Goal: Task Accomplishment & Management: Manage account settings

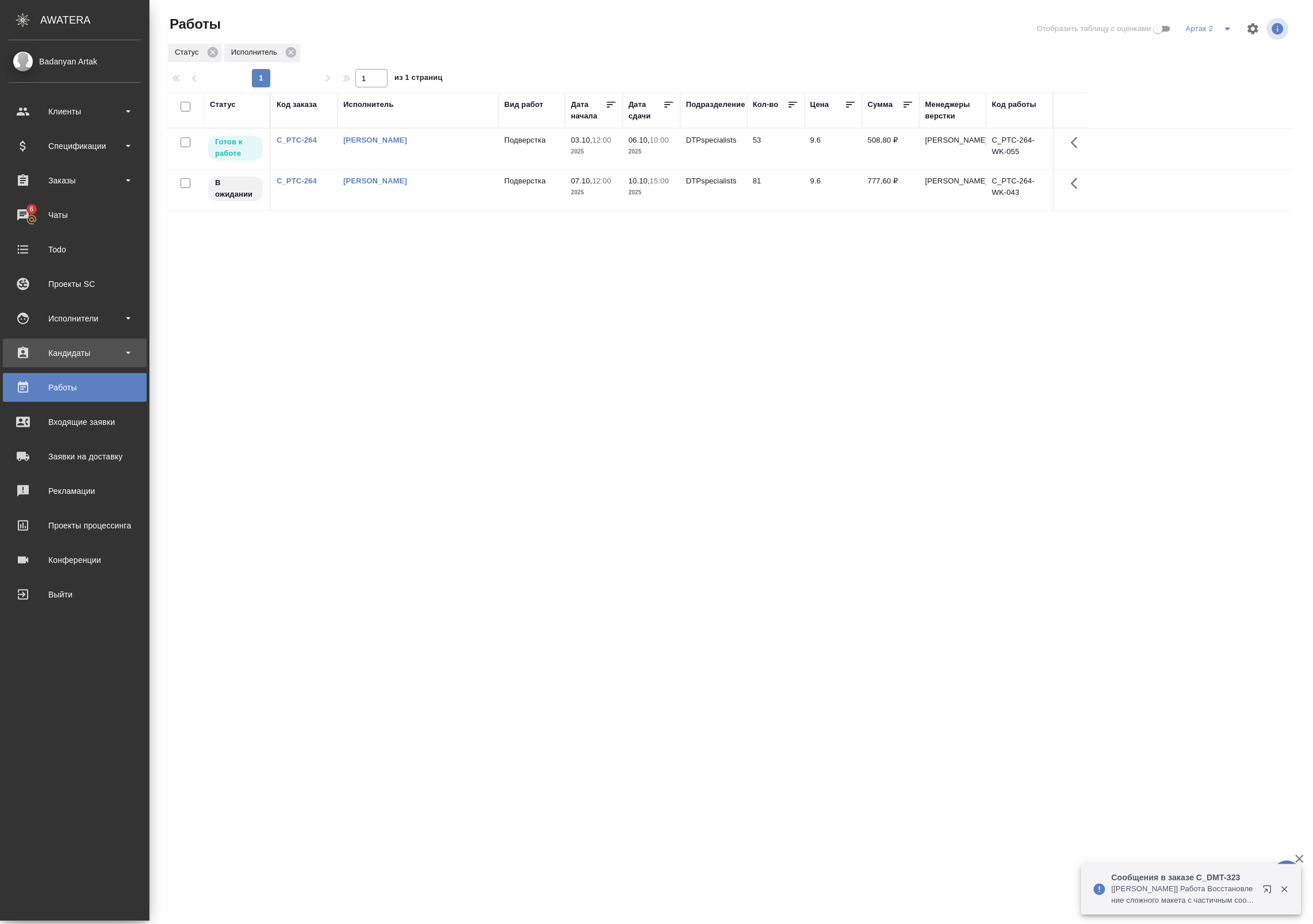
click at [56, 352] on div "Кандидаты" at bounding box center [74, 353] width 132 height 17
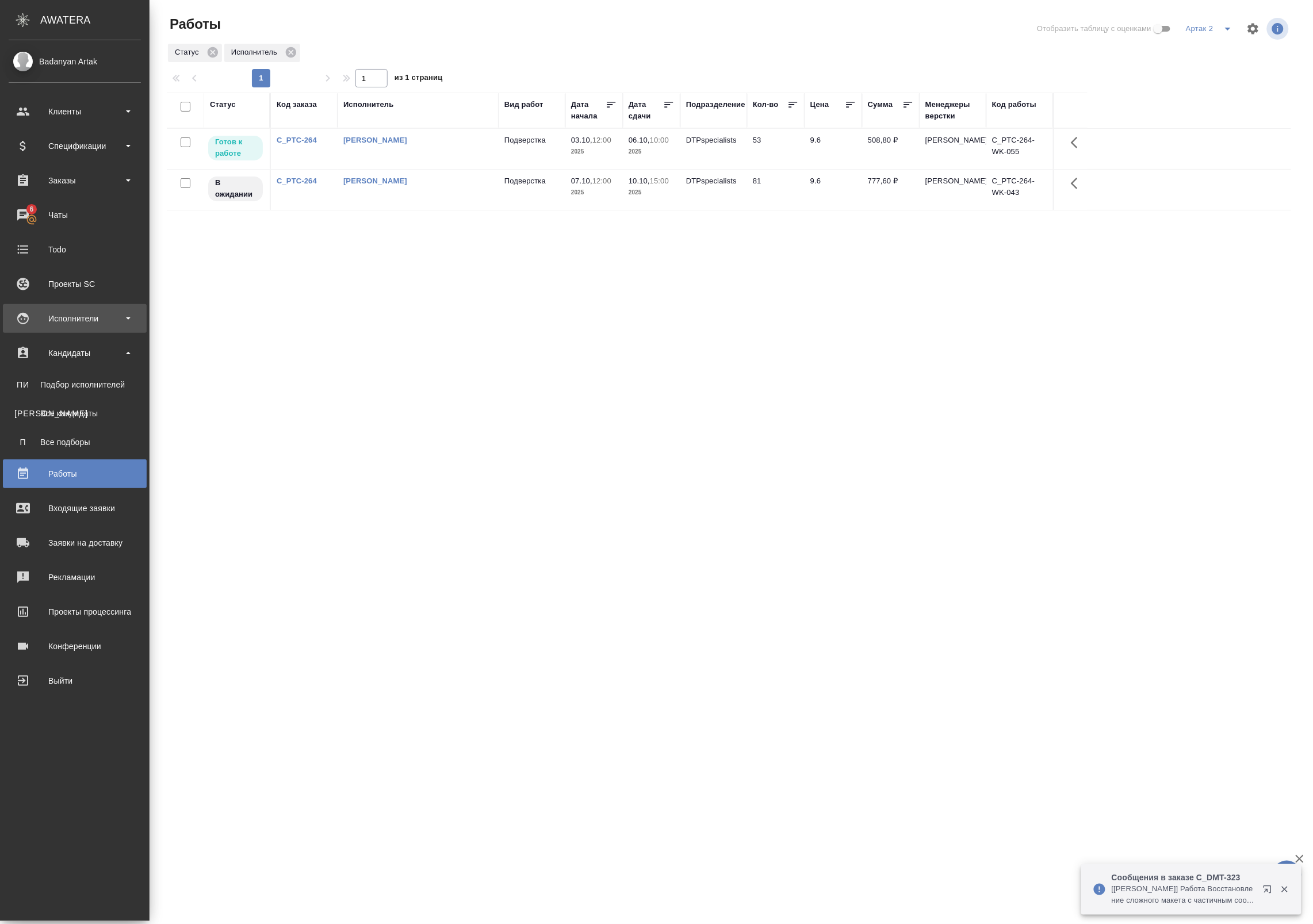
click at [67, 309] on div "Исполнители" at bounding box center [75, 318] width 144 height 28
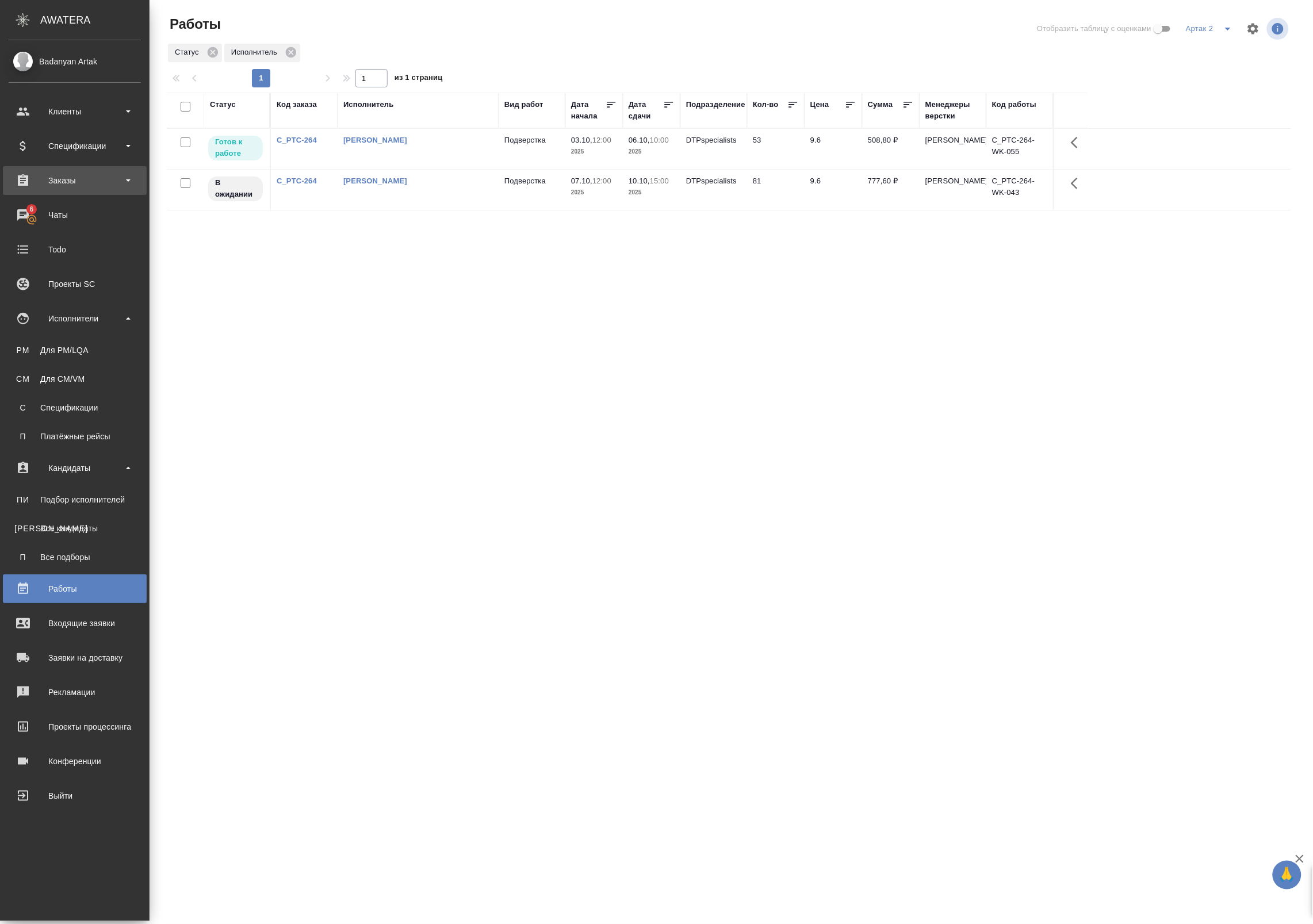
click at [68, 184] on div "Заказы" at bounding box center [74, 180] width 132 height 17
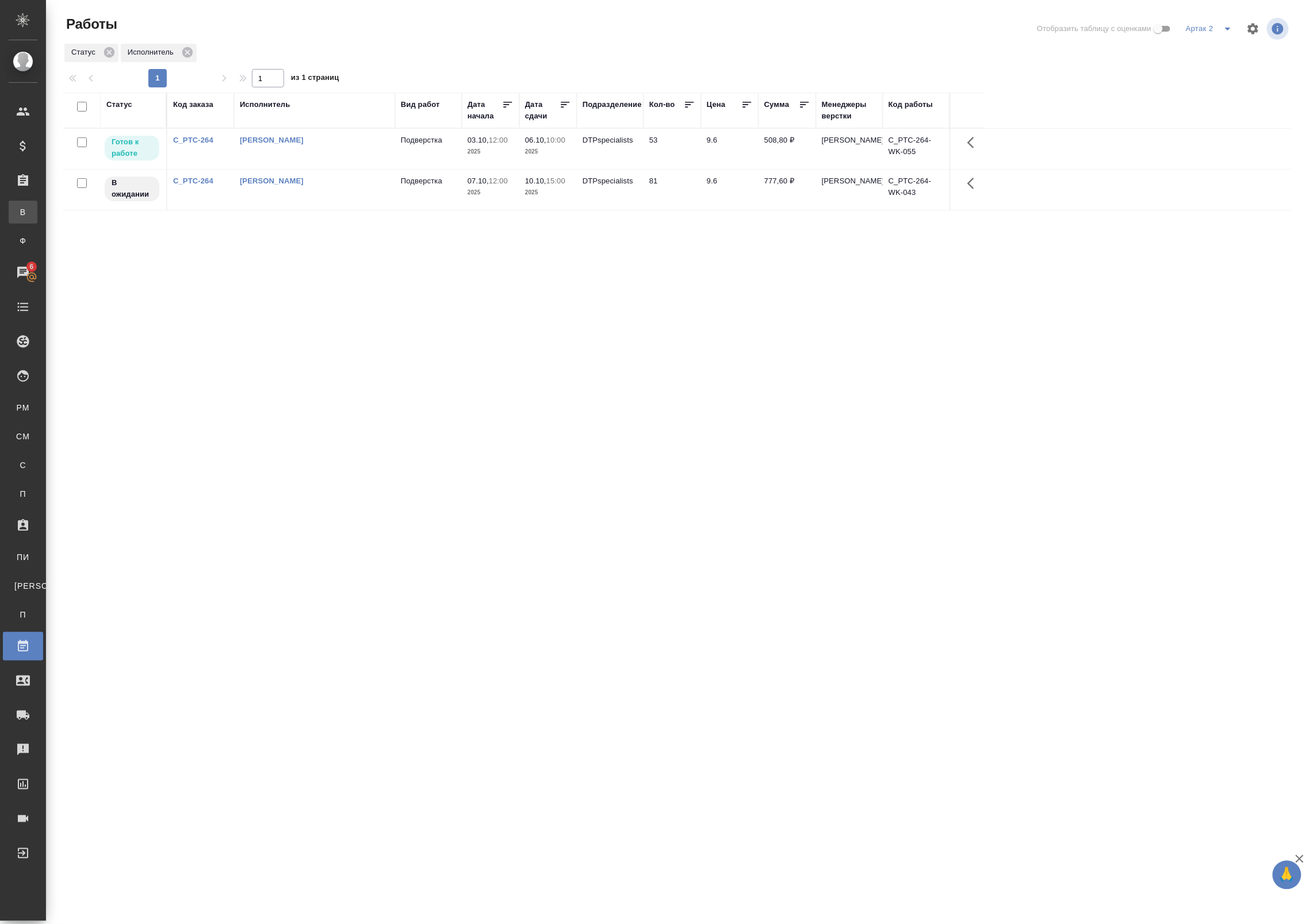
click at [78, 222] on div ".cls-1 fill:#fff; AWATERA Badanyan Artak Клиенты Спецификации Заказы В Все зака…" at bounding box center [656, 462] width 1313 height 924
click at [23, 182] on div "Заказы" at bounding box center [9, 180] width 28 height 17
click at [32, 181] on div at bounding box center [32, 180] width 32 height 13
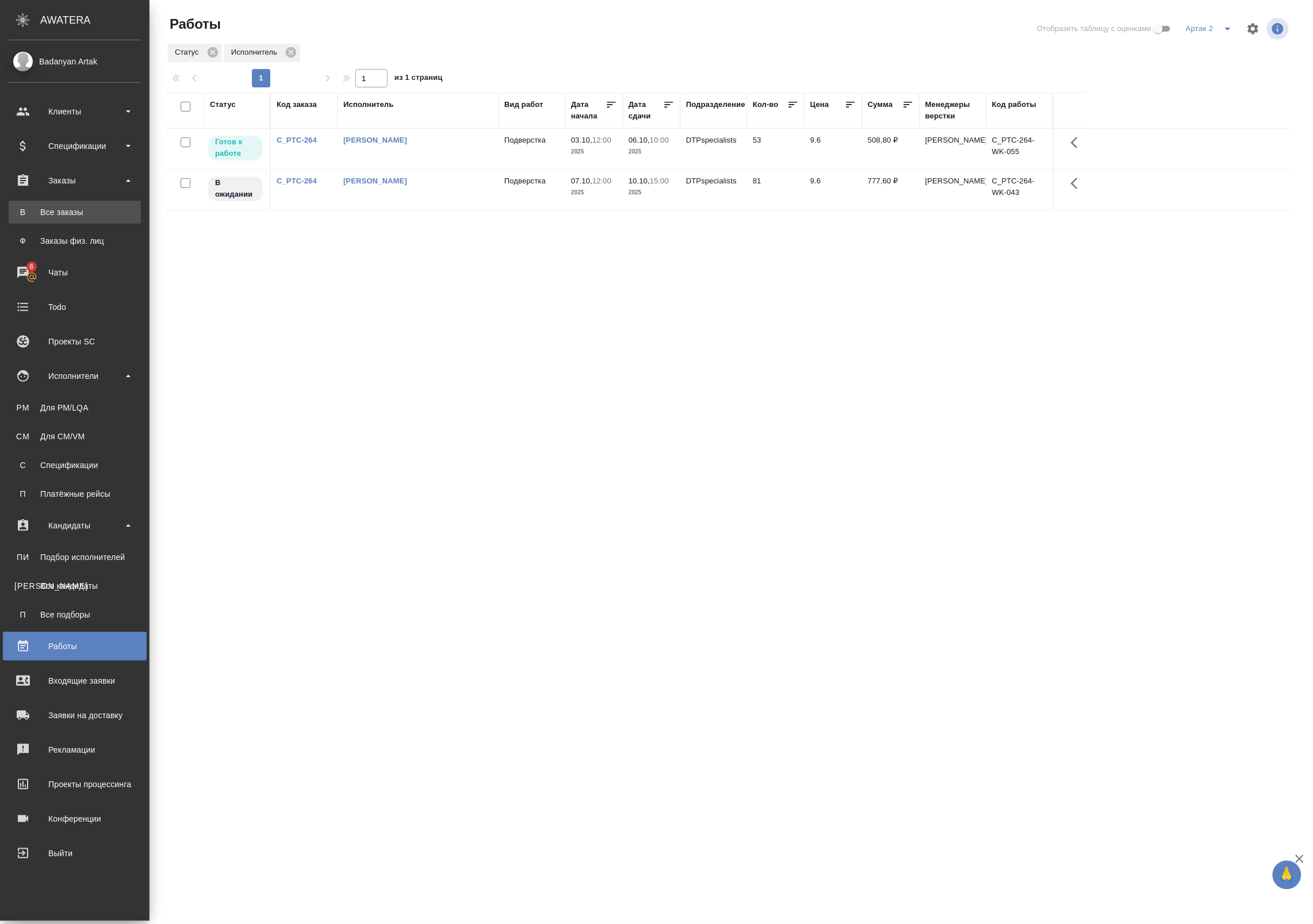
click at [29, 214] on div "Все заказы" at bounding box center [74, 212] width 121 height 12
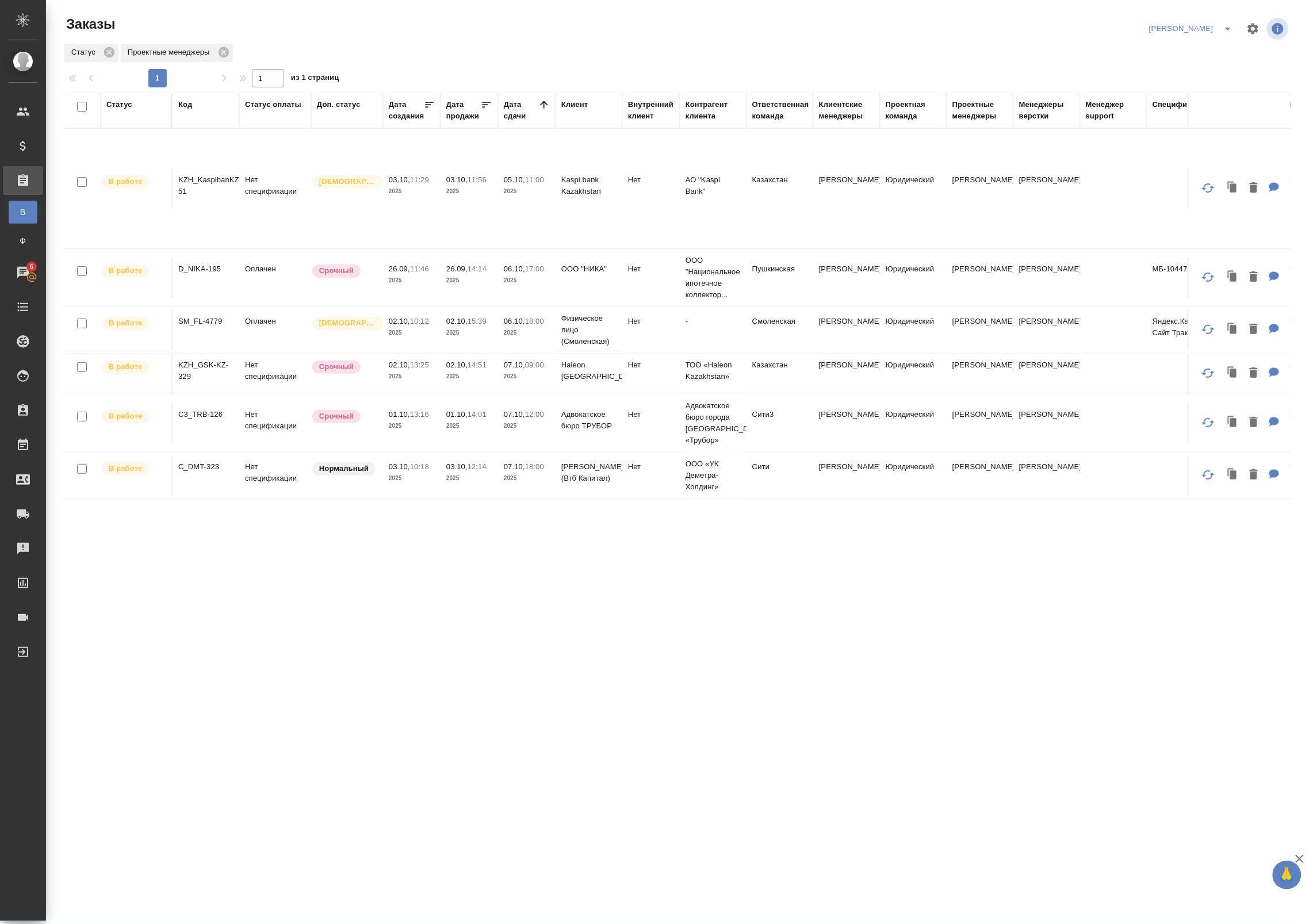
click at [460, 286] on p "2025" at bounding box center [469, 280] width 46 height 12
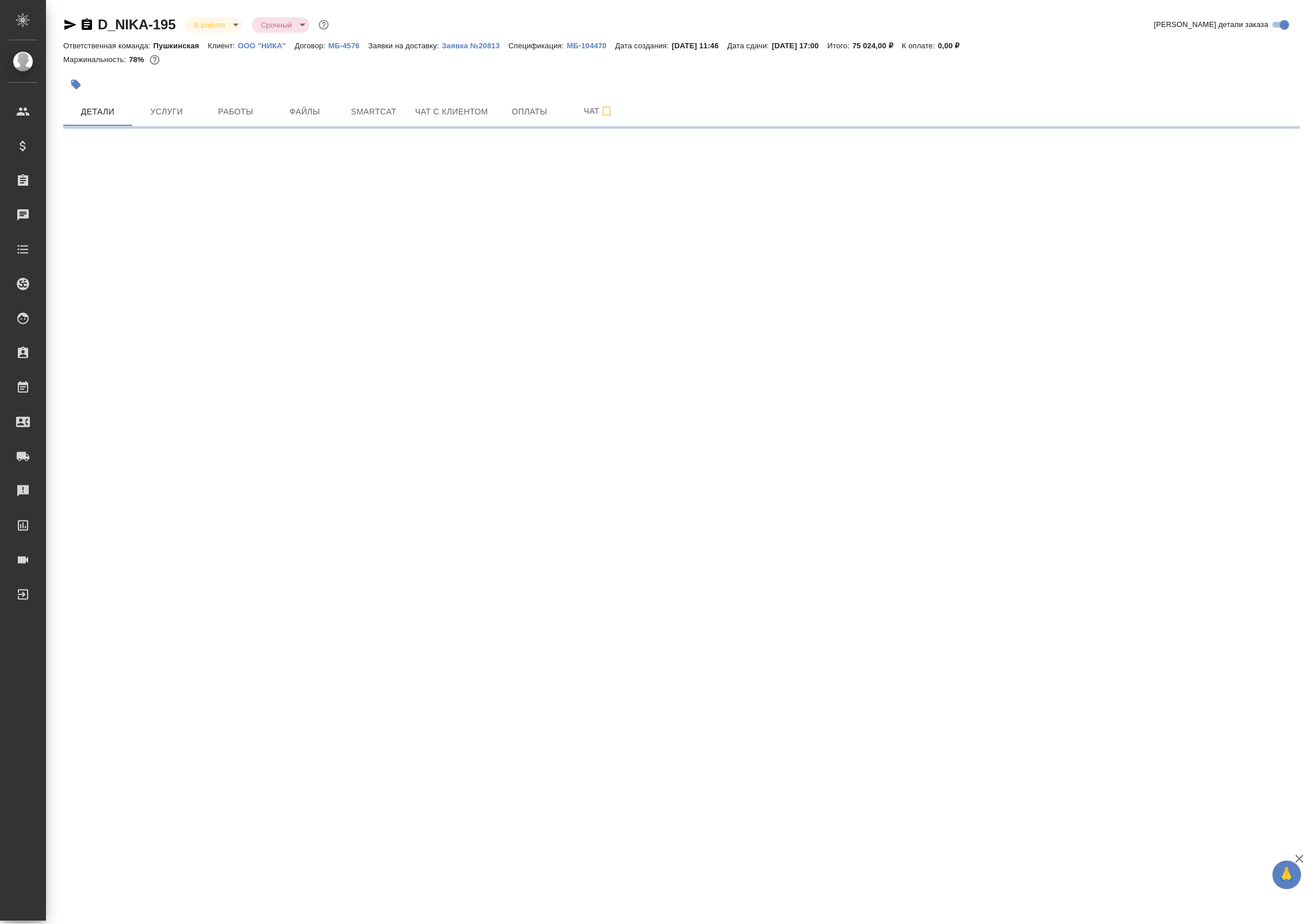
select select "RU"
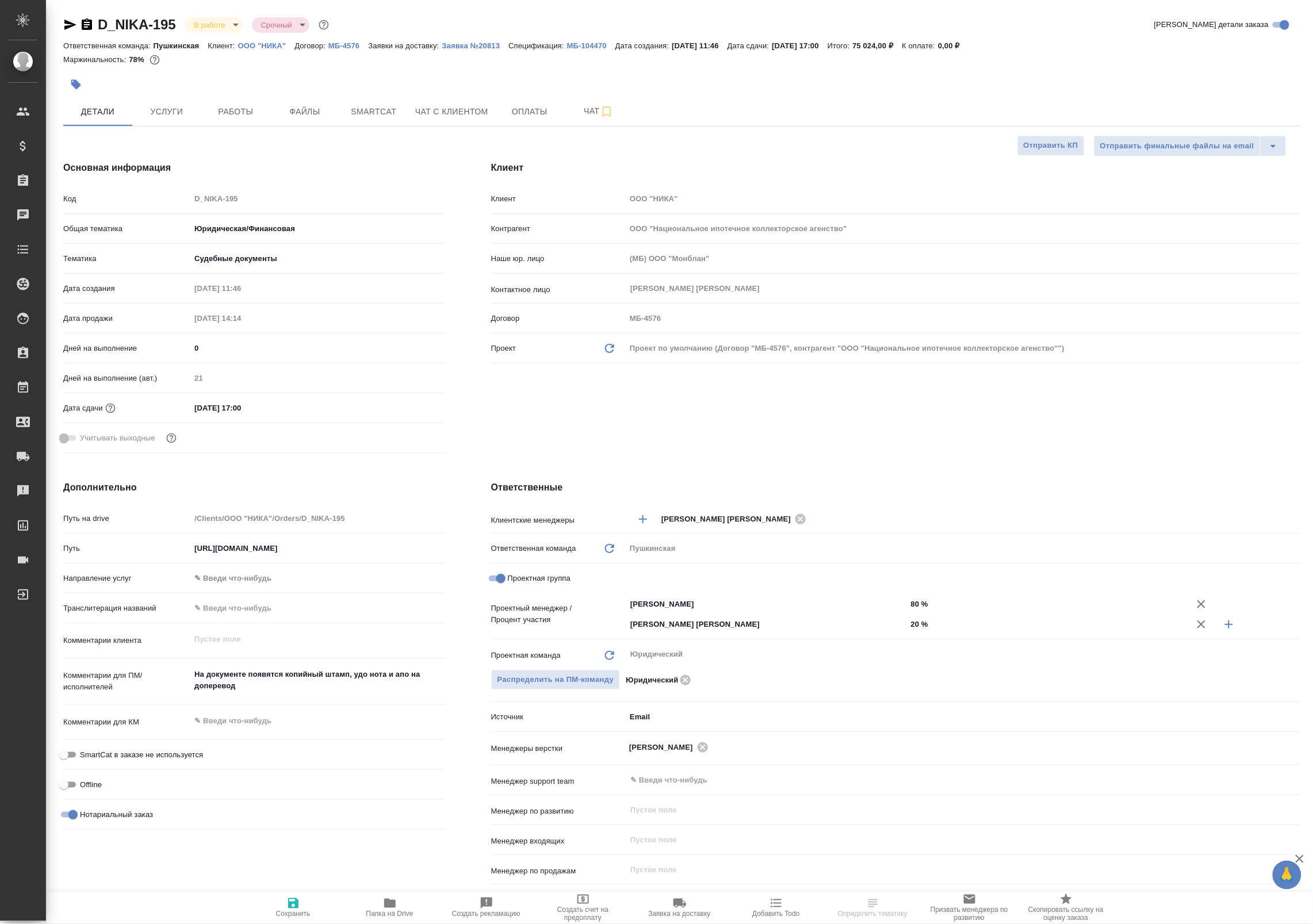
type textarea "x"
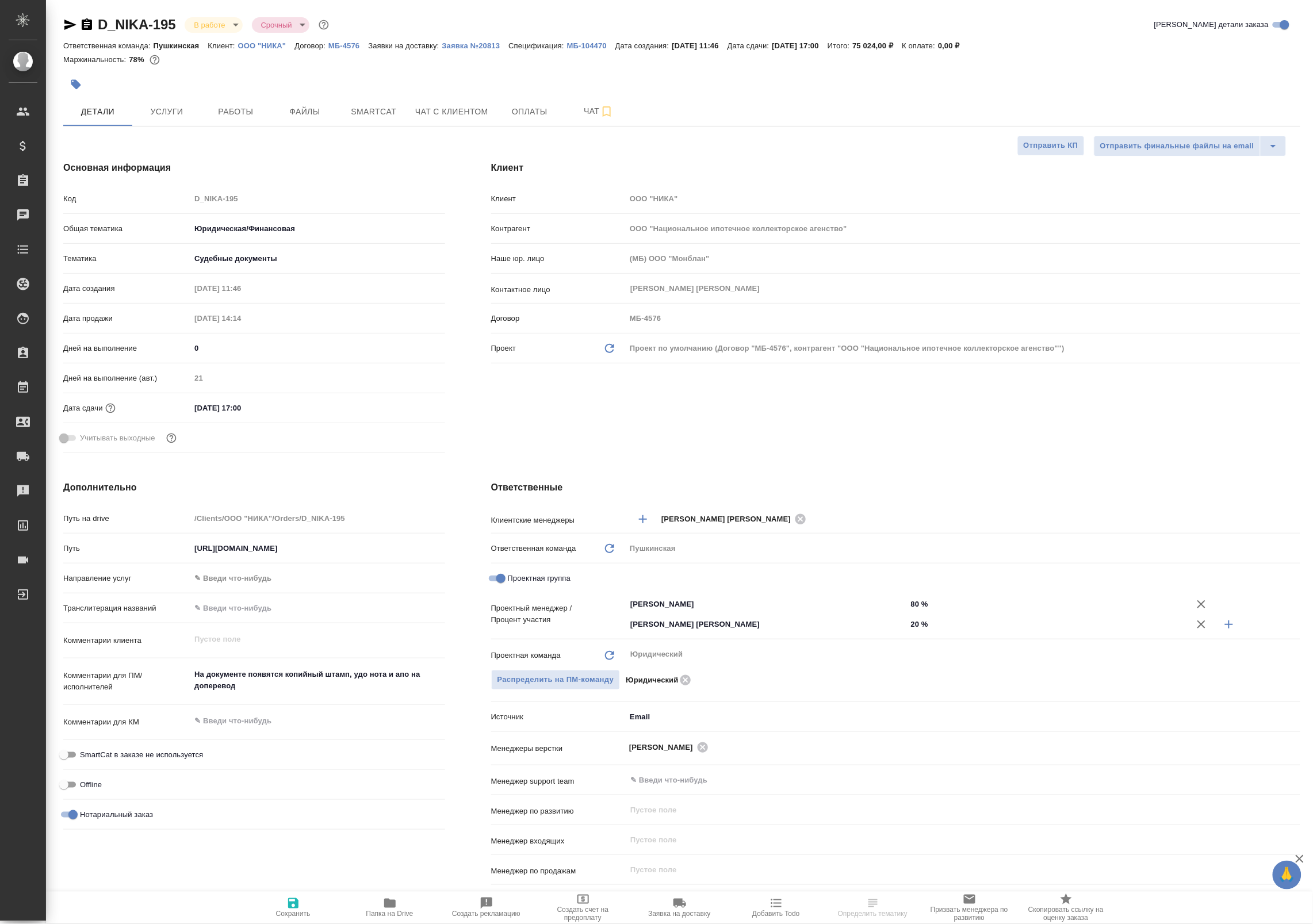
type textarea "x"
click at [362, 112] on span "Smartcat" at bounding box center [374, 112] width 55 height 14
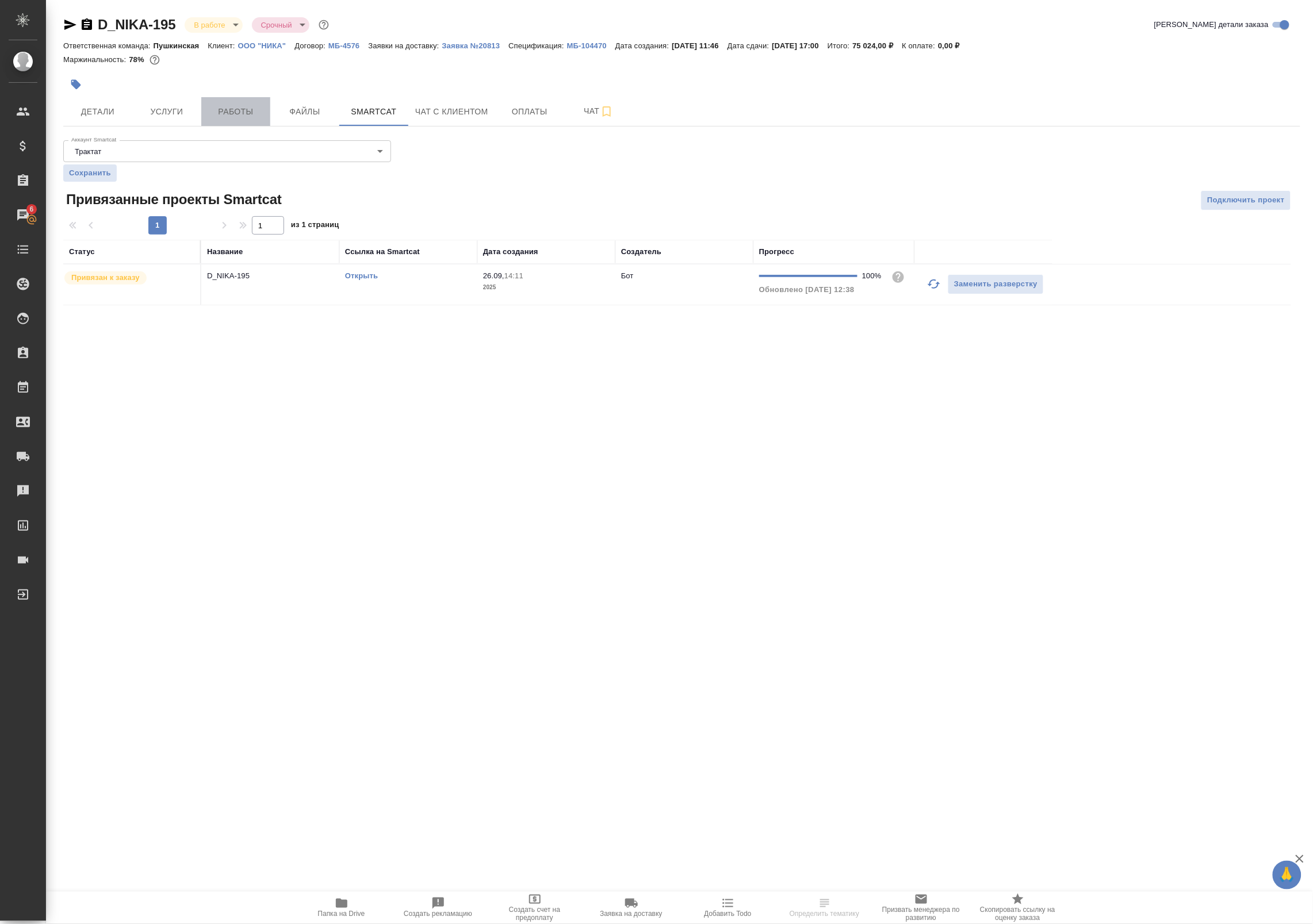
click at [222, 104] on span "Работы" at bounding box center [236, 112] width 55 height 14
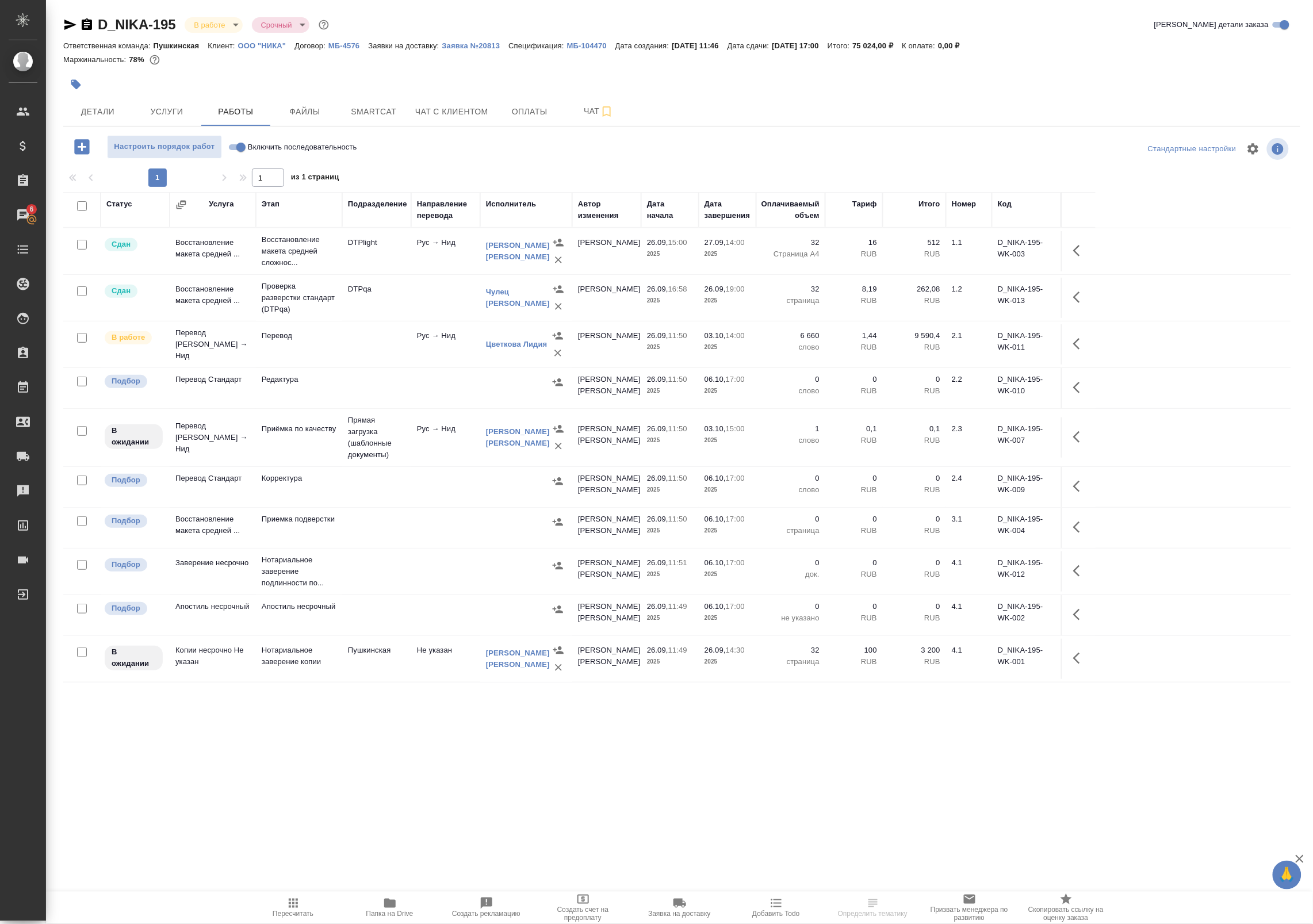
click at [408, 443] on td "Прямая загрузка (шаблонные документы)" at bounding box center [376, 437] width 69 height 58
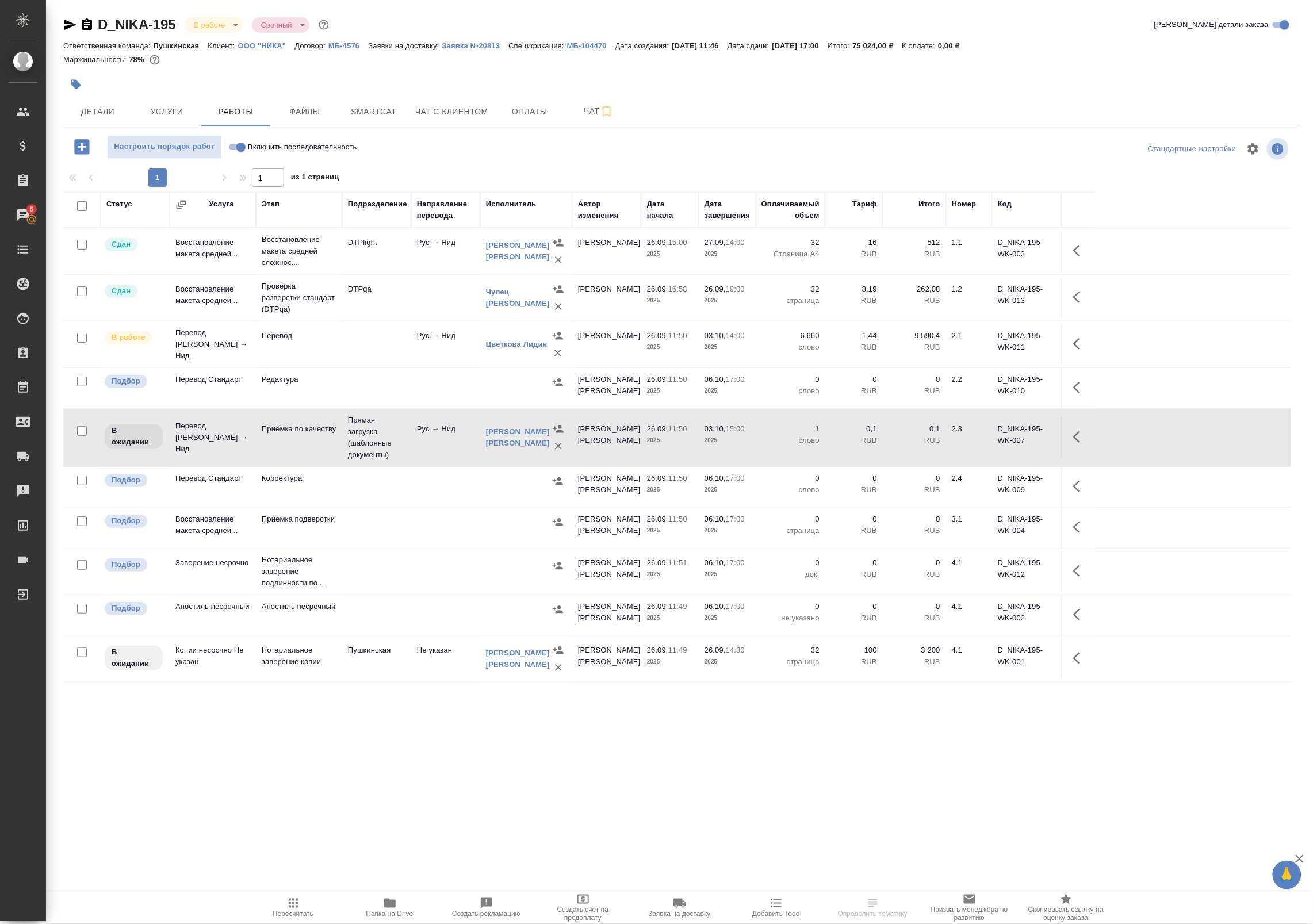
click at [408, 443] on td "Прямая загрузка (шаблонные документы)" at bounding box center [376, 437] width 69 height 58
click at [593, 98] on button "Чат" at bounding box center [598, 112] width 69 height 28
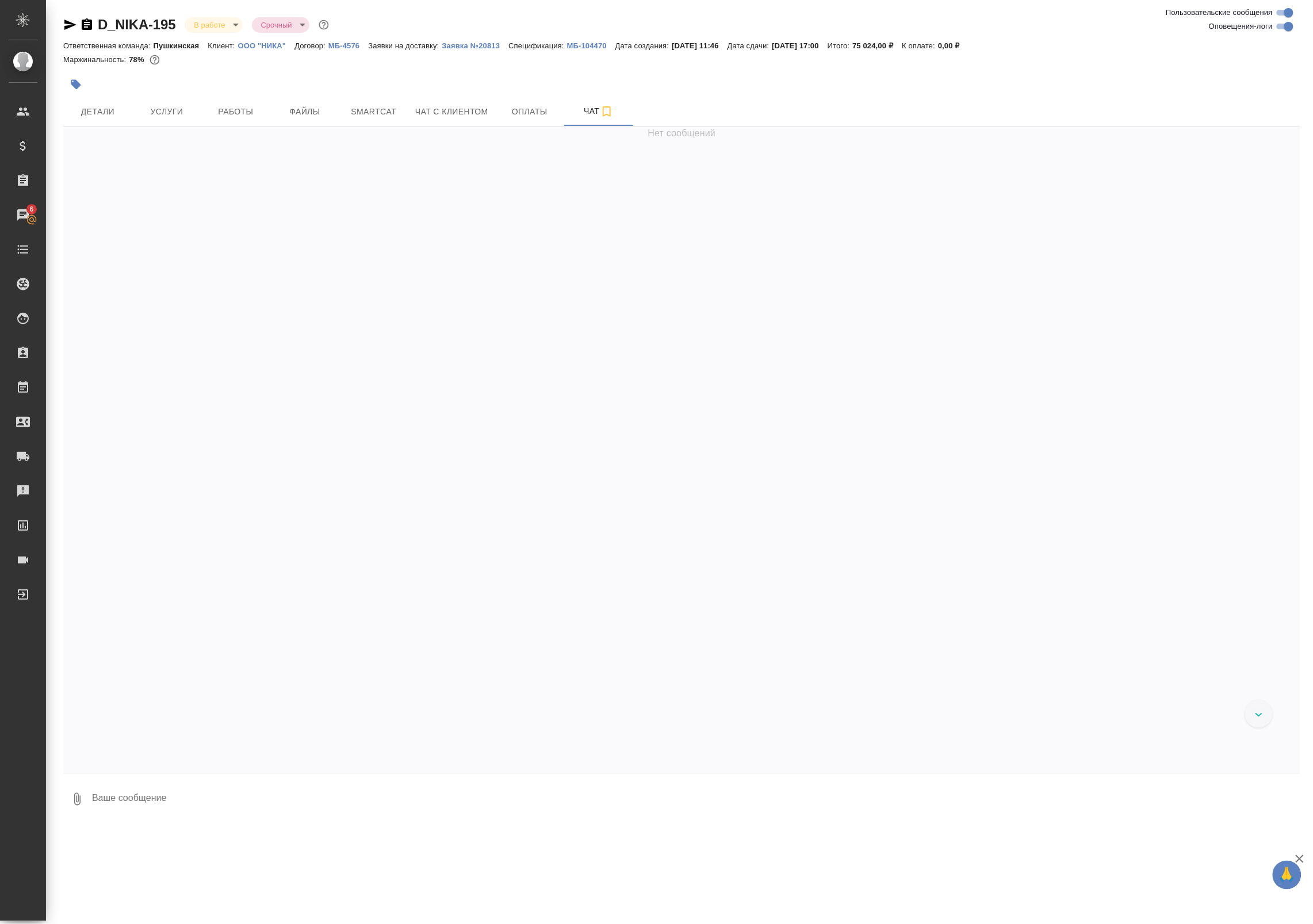
scroll to position [3804, 0]
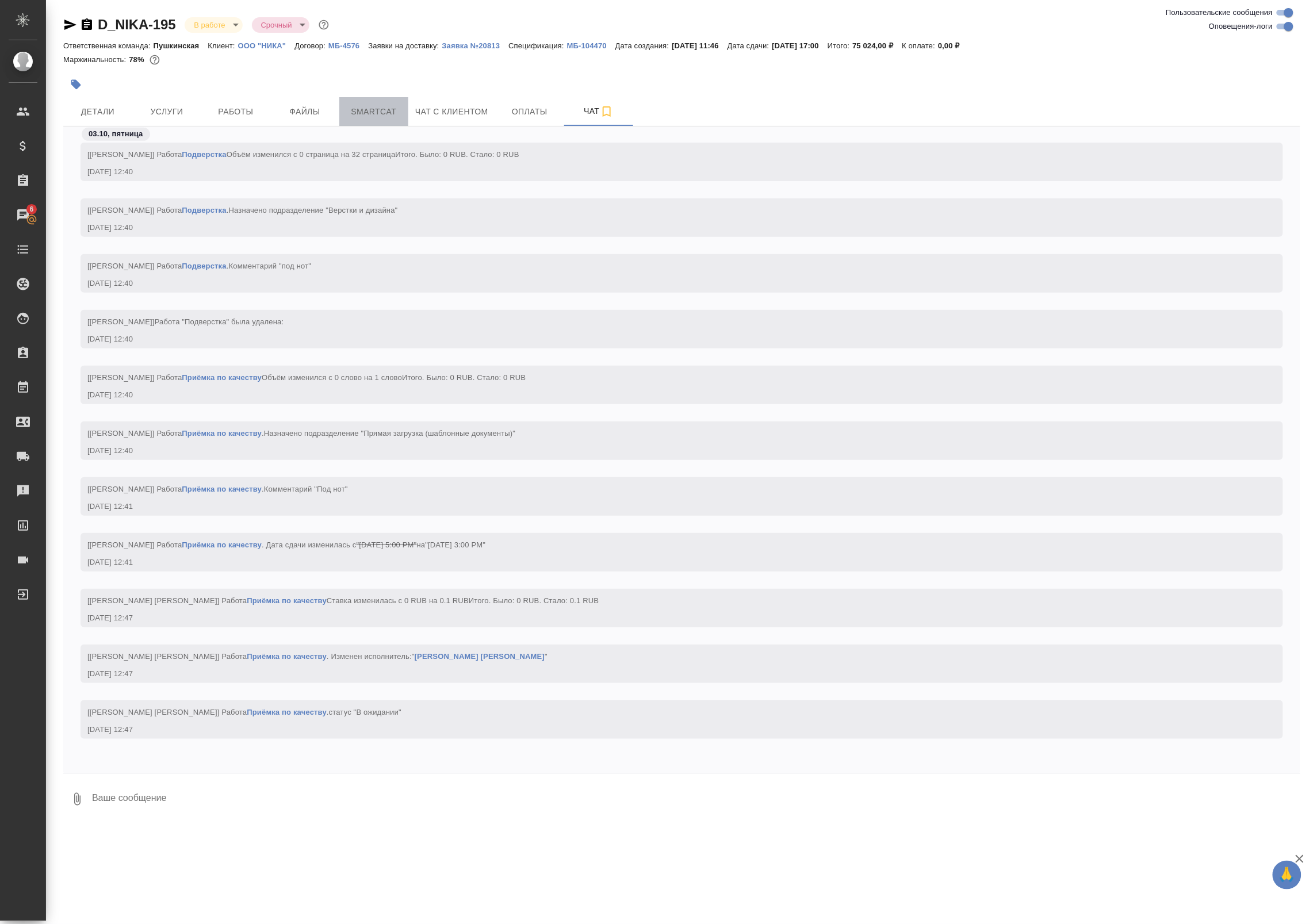
click at [400, 112] on span "Smartcat" at bounding box center [374, 112] width 55 height 14
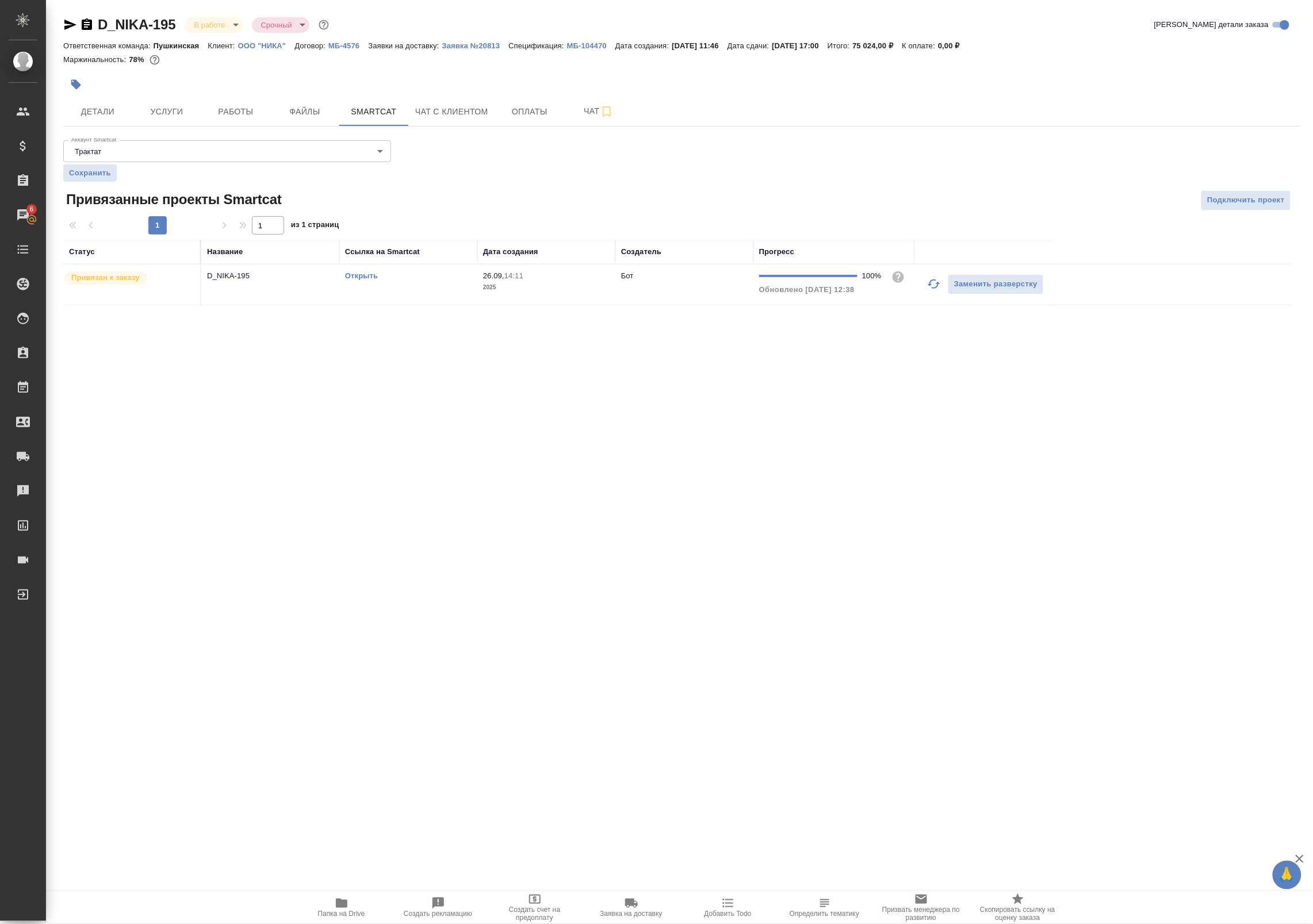
click at [362, 273] on link "Открыть" at bounding box center [361, 275] width 32 height 9
click at [217, 109] on span "Работы" at bounding box center [236, 112] width 55 height 14
click at [229, 110] on span "Работы" at bounding box center [236, 112] width 55 height 14
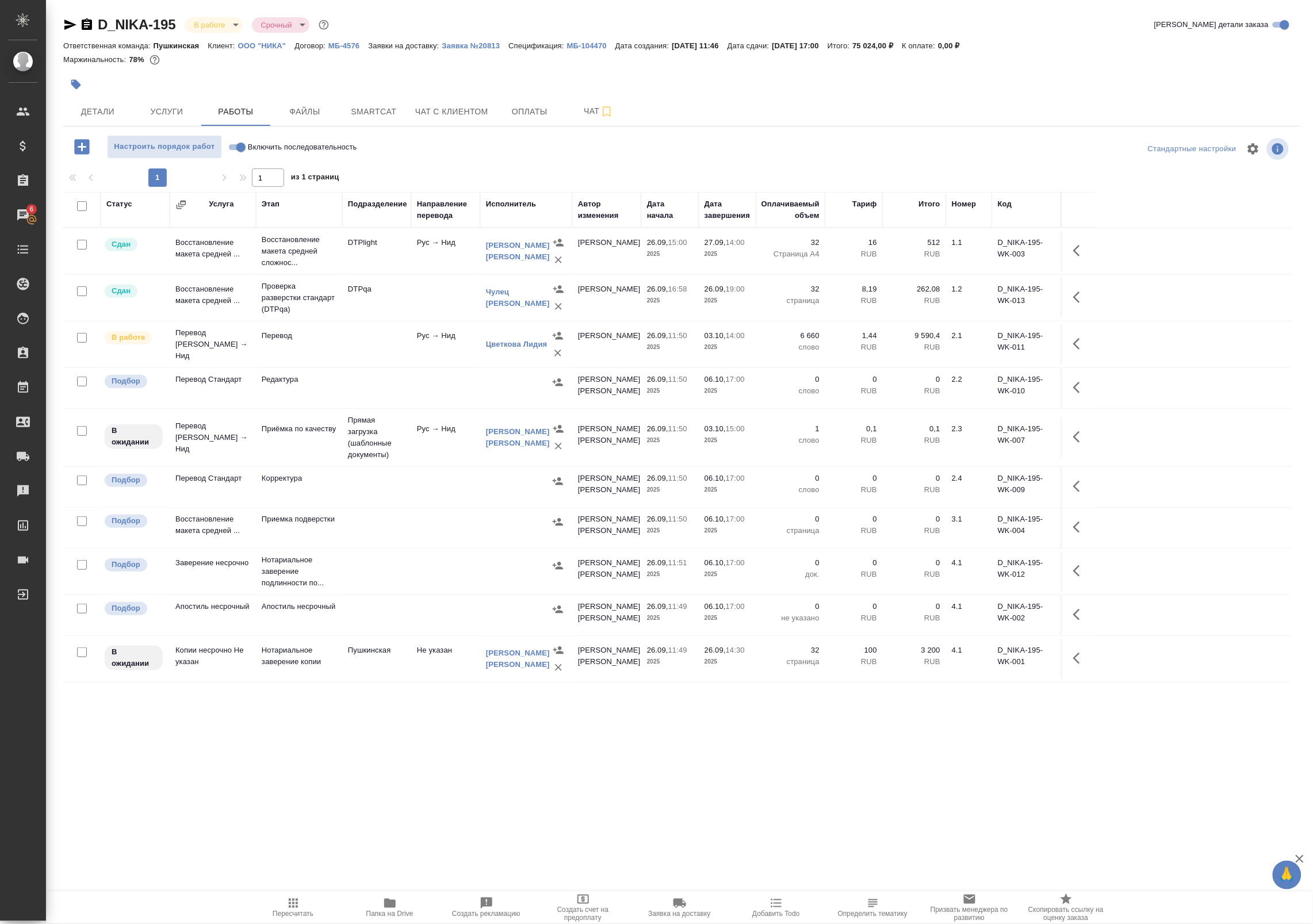
click at [243, 150] on input "Включить последовательность" at bounding box center [241, 146] width 41 height 13
checkbox input "true"
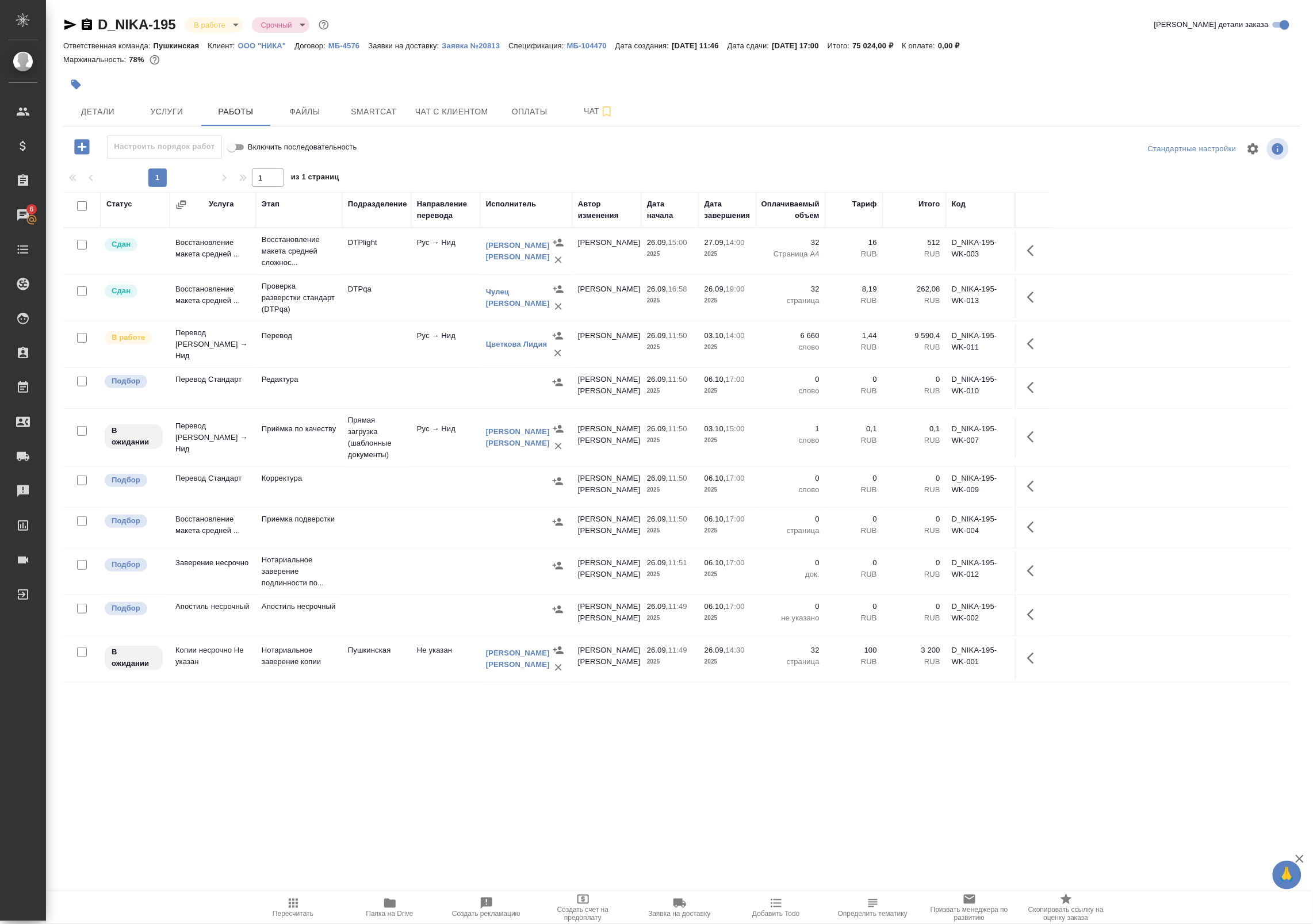
click at [1036, 444] on icon "button" at bounding box center [1034, 436] width 13 height 13
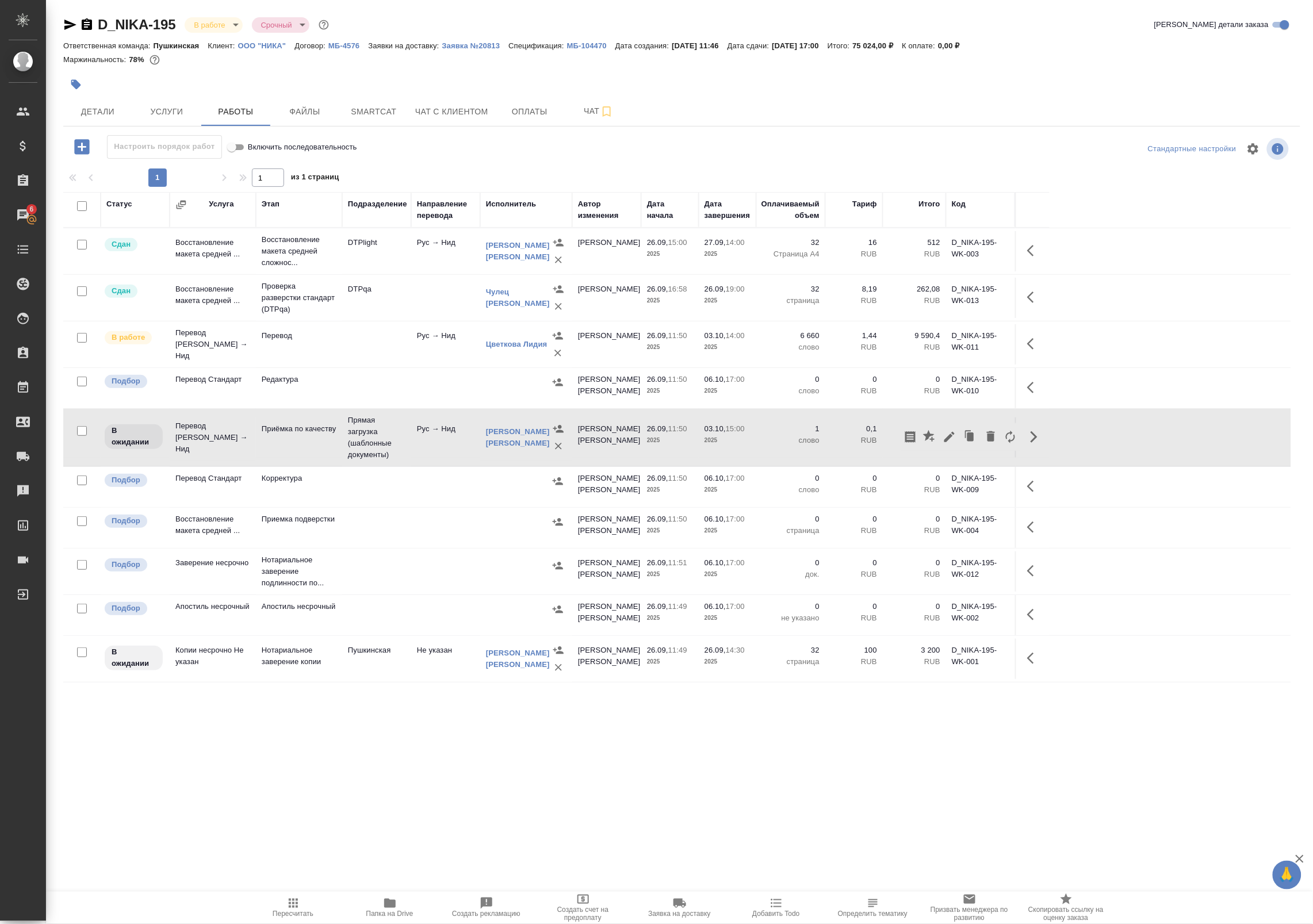
click at [950, 438] on icon "button" at bounding box center [949, 437] width 10 height 10
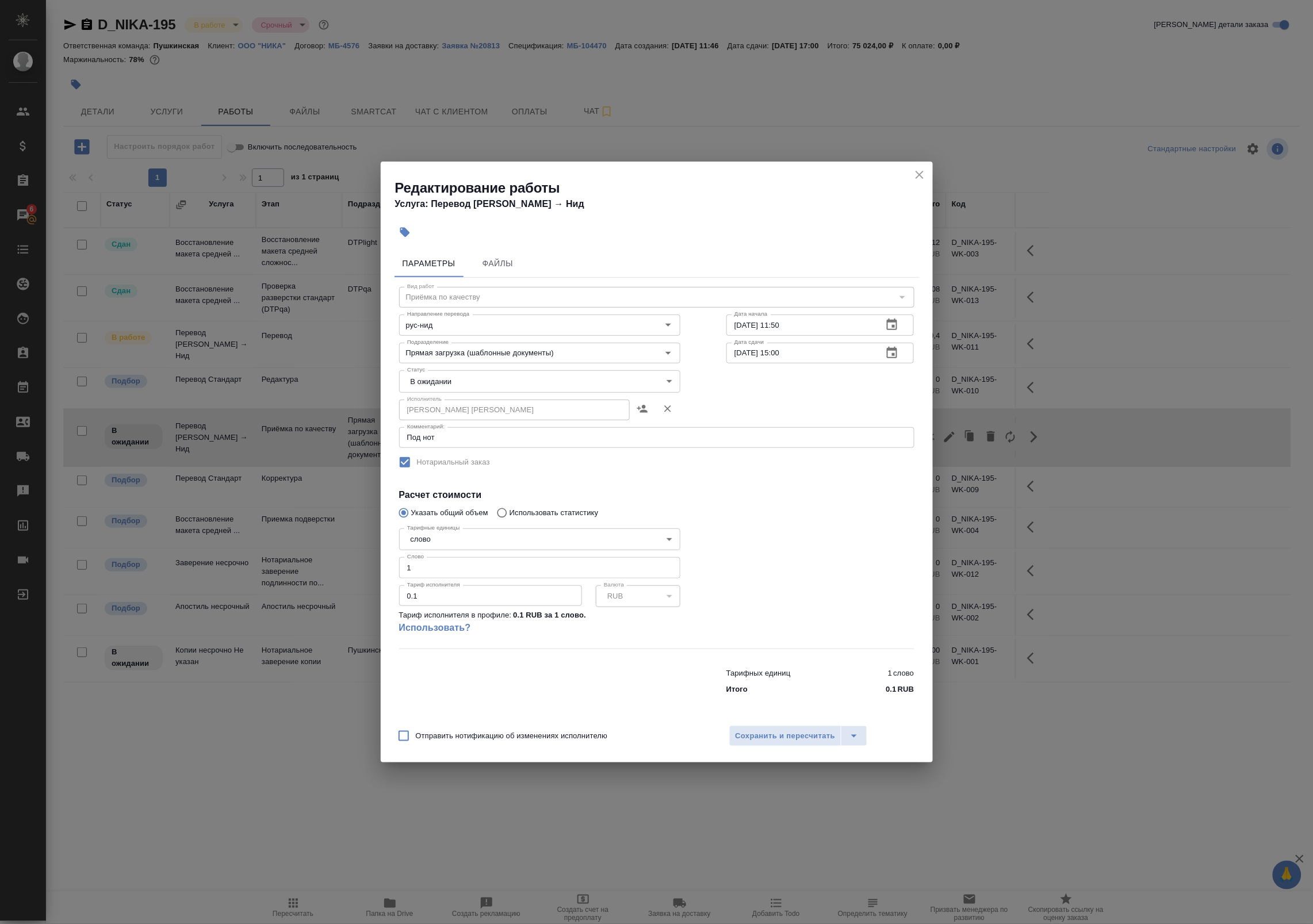
click at [426, 378] on body "🙏 .cls-1 fill:#fff; AWATERA Badanyan Artak Клиенты Спецификации Заказы 6 Чаты T…" at bounding box center [656, 462] width 1313 height 924
click at [422, 419] on button "В работе" at bounding box center [427, 421] width 38 height 13
type input "inProgress"
click at [760, 736] on span "Сохранить и пересчитать" at bounding box center [785, 736] width 100 height 13
click at [768, 734] on span "Сохранить и пересчитать" at bounding box center [785, 736] width 100 height 13
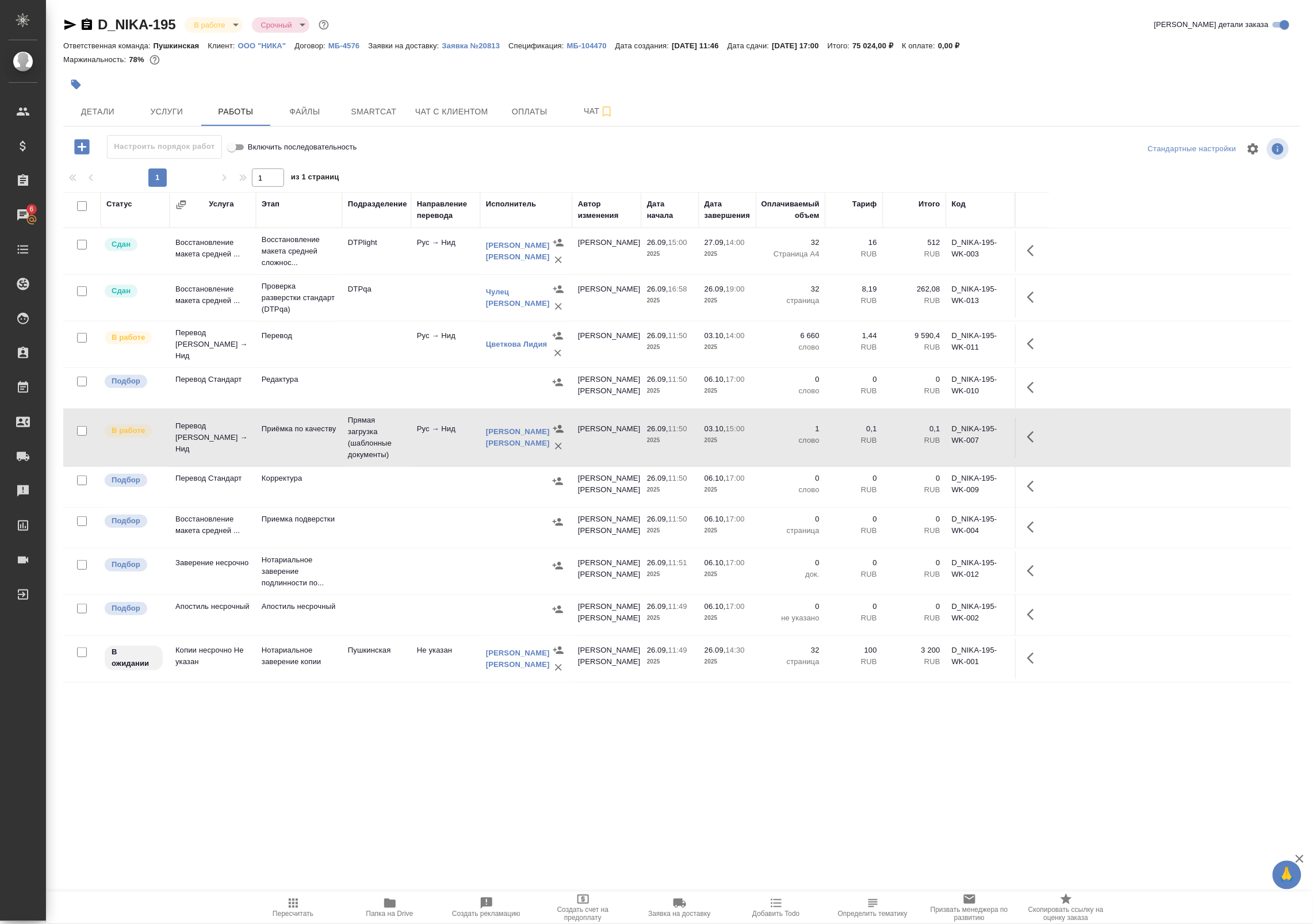
click at [1053, 348] on tr "В работе Перевод Стандарт Рус → Нид Перевод Рус → Нид Цветкова Лидия Баданян Ар…" at bounding box center [677, 344] width 1228 height 47
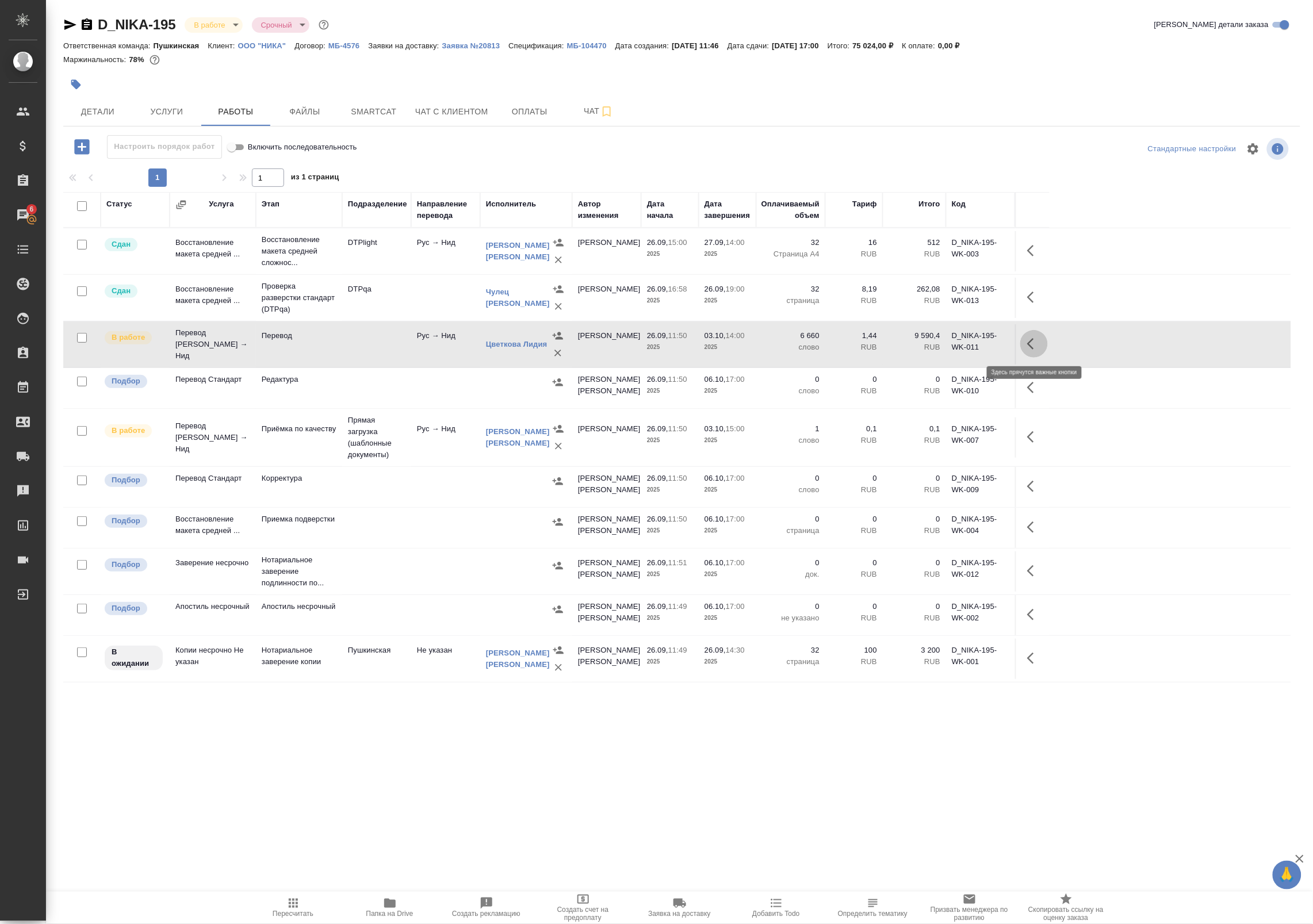
click at [1039, 346] on icon "button" at bounding box center [1034, 343] width 13 height 13
click at [954, 348] on icon "button" at bounding box center [949, 343] width 13 height 13
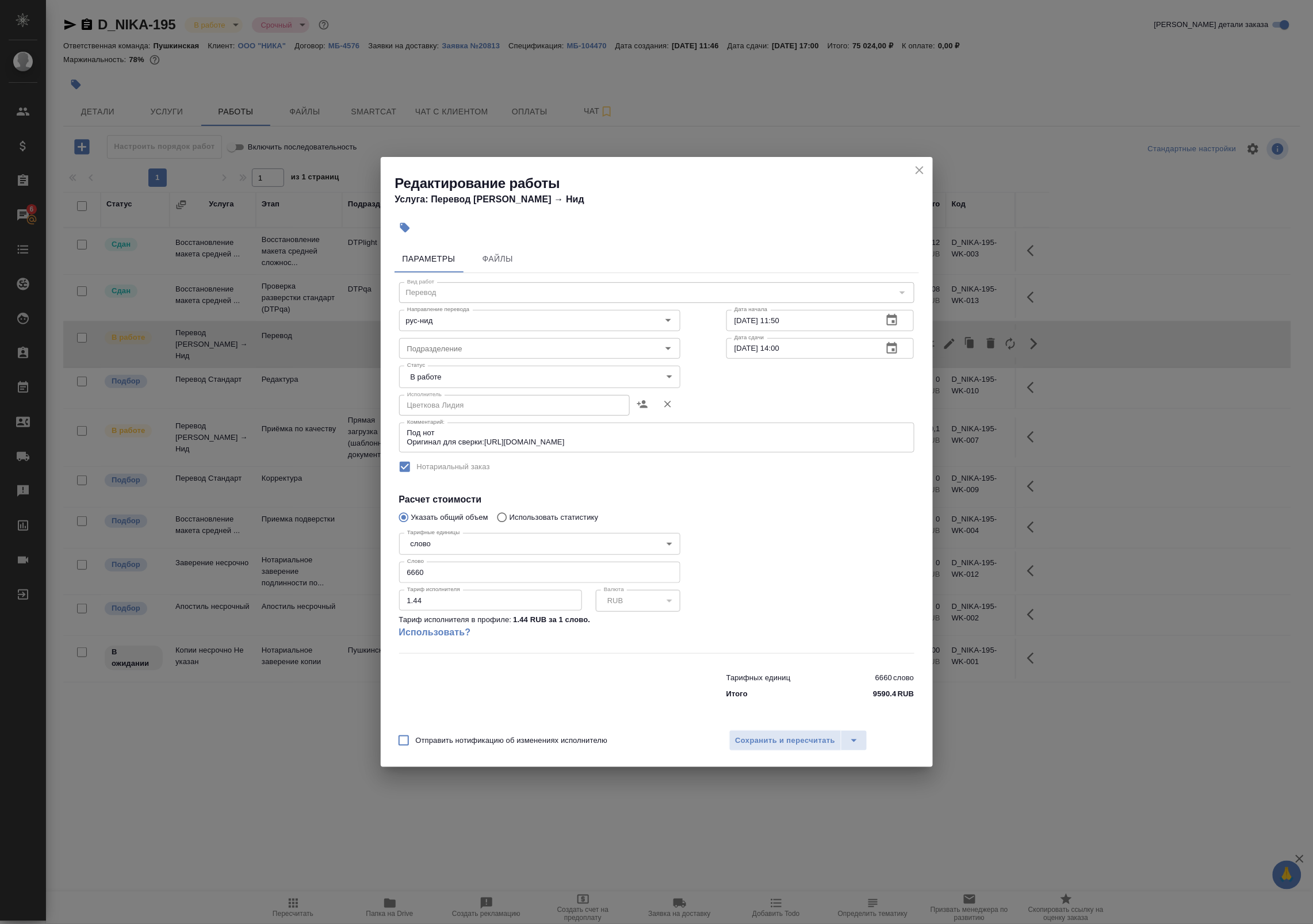
click at [537, 377] on body "🙏 .cls-1 fill:#fff; AWATERA Badanyan Artak Клиенты Спецификации Заказы 6 Чаты T…" at bounding box center [656, 462] width 1313 height 924
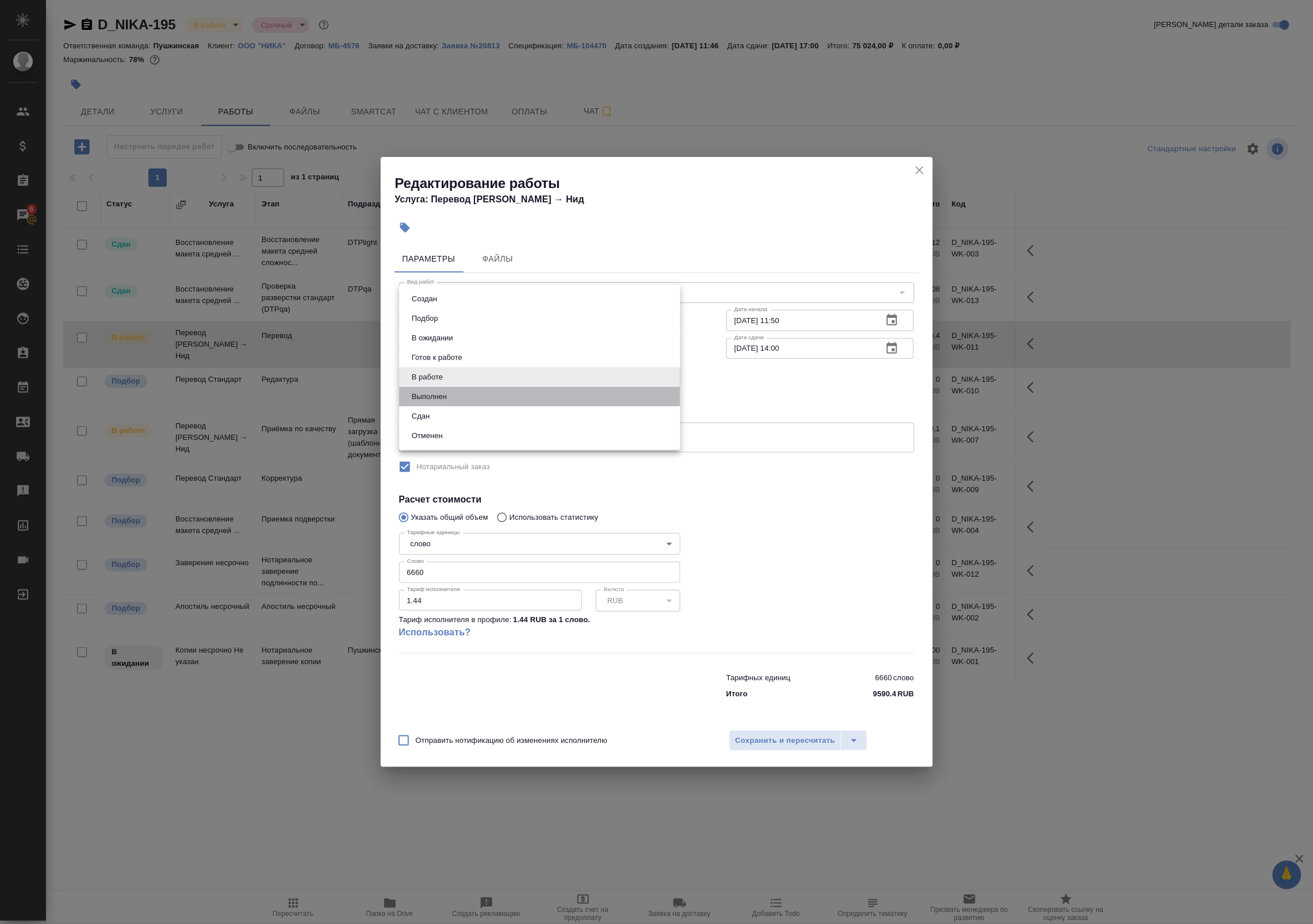
click at [537, 392] on li "Выполнен" at bounding box center [539, 396] width 281 height 20
type input "completed"
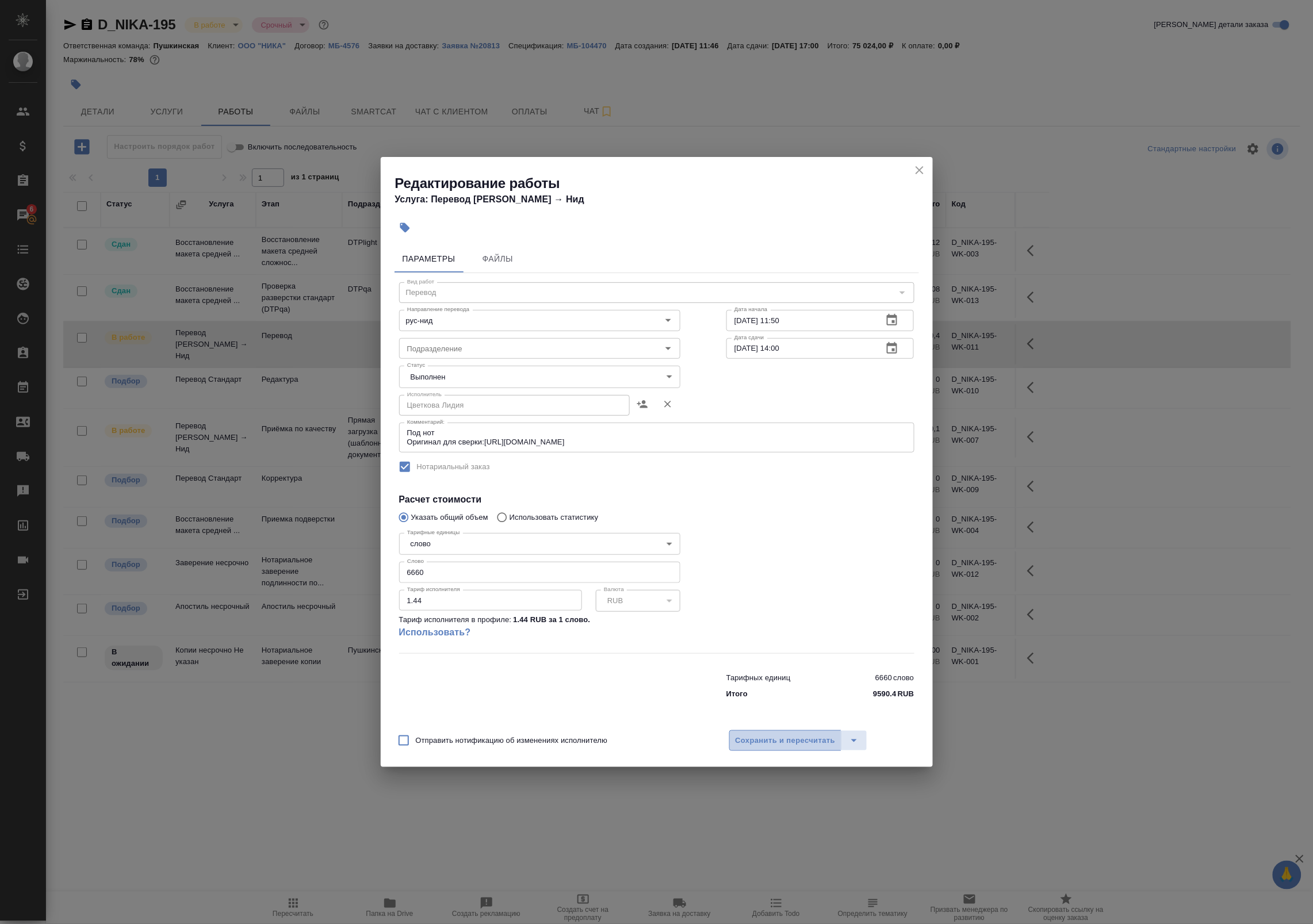
click at [764, 748] on button "Сохранить и пересчитать" at bounding box center [785, 740] width 112 height 21
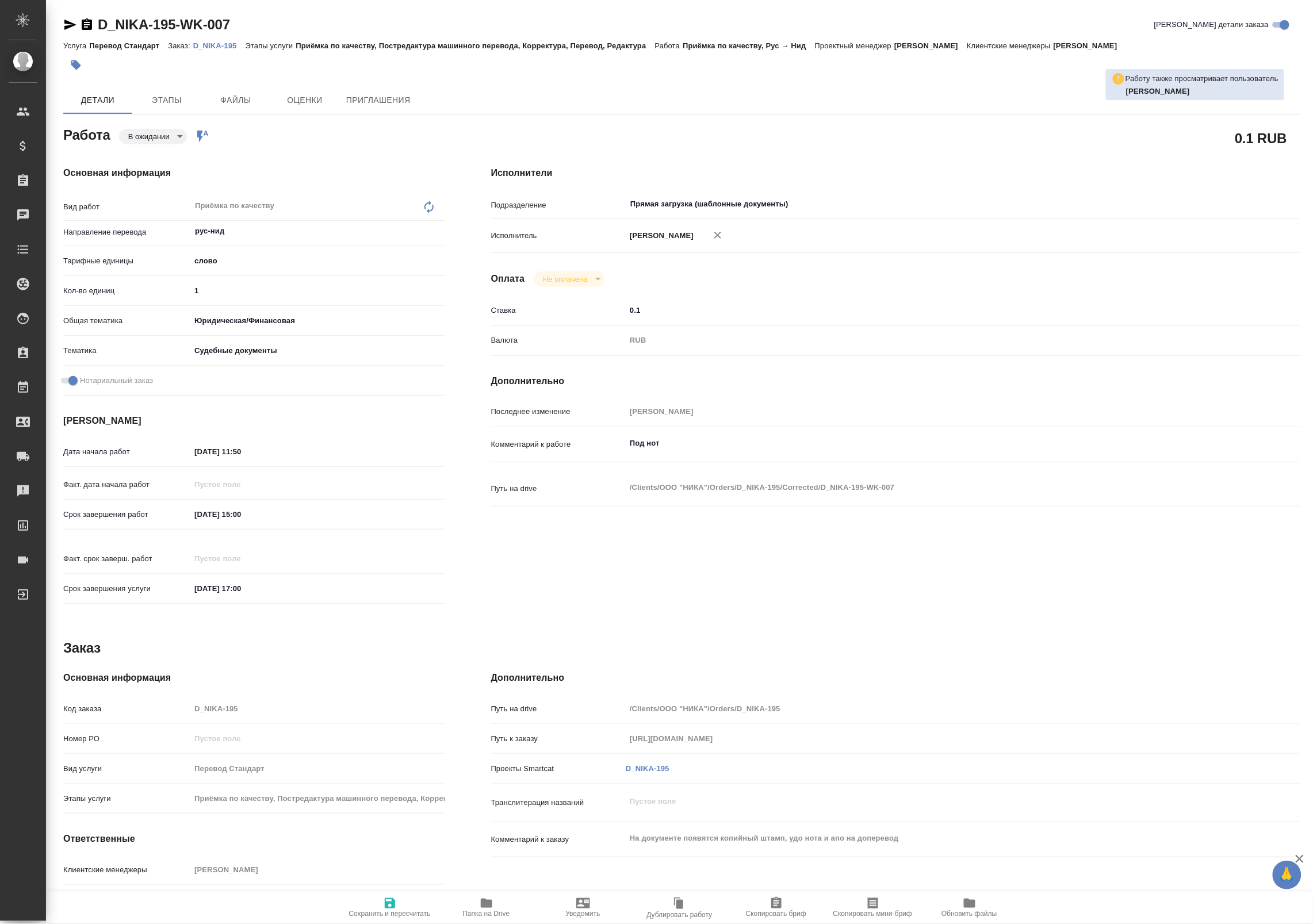
type textarea "x"
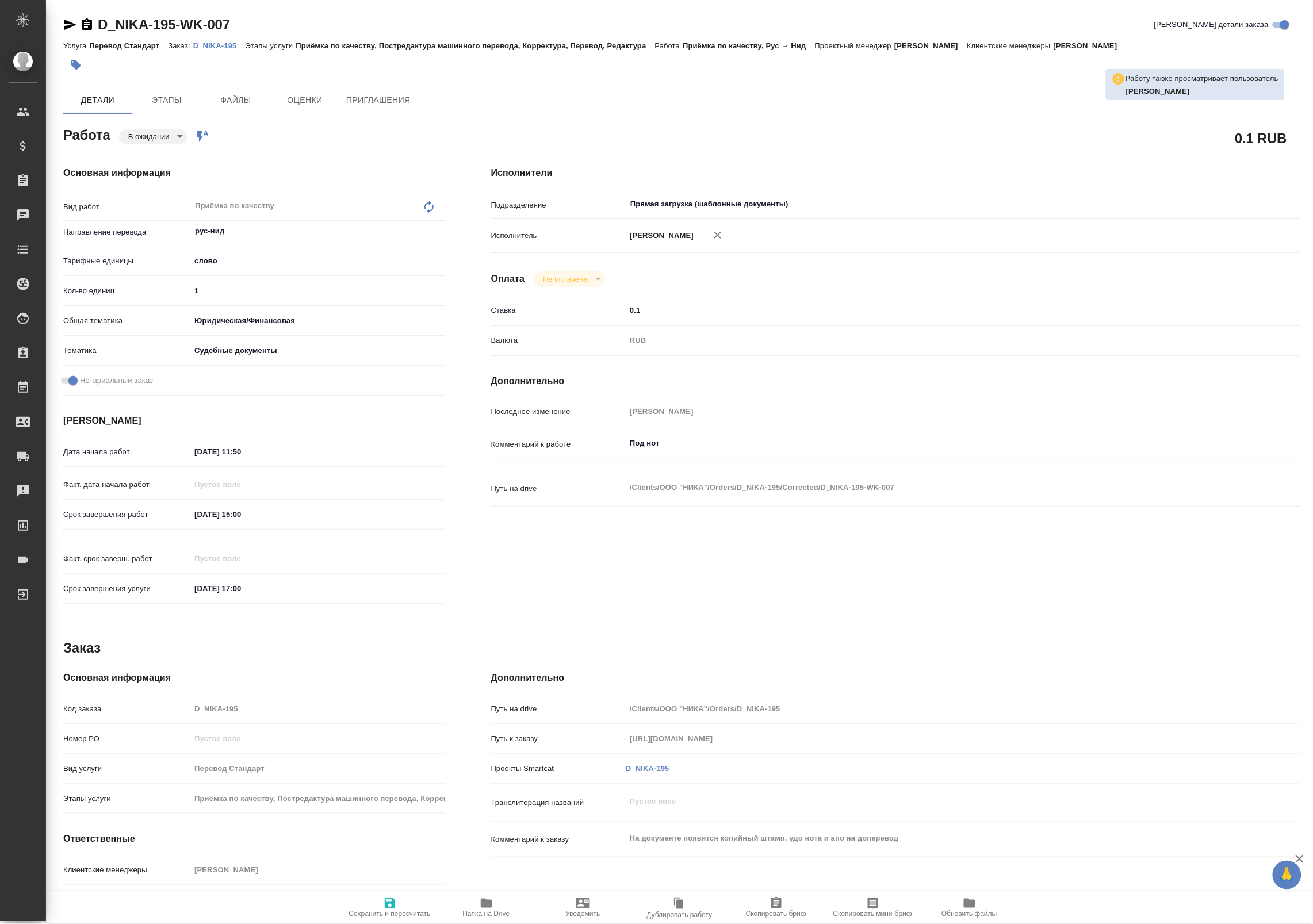
type textarea "x"
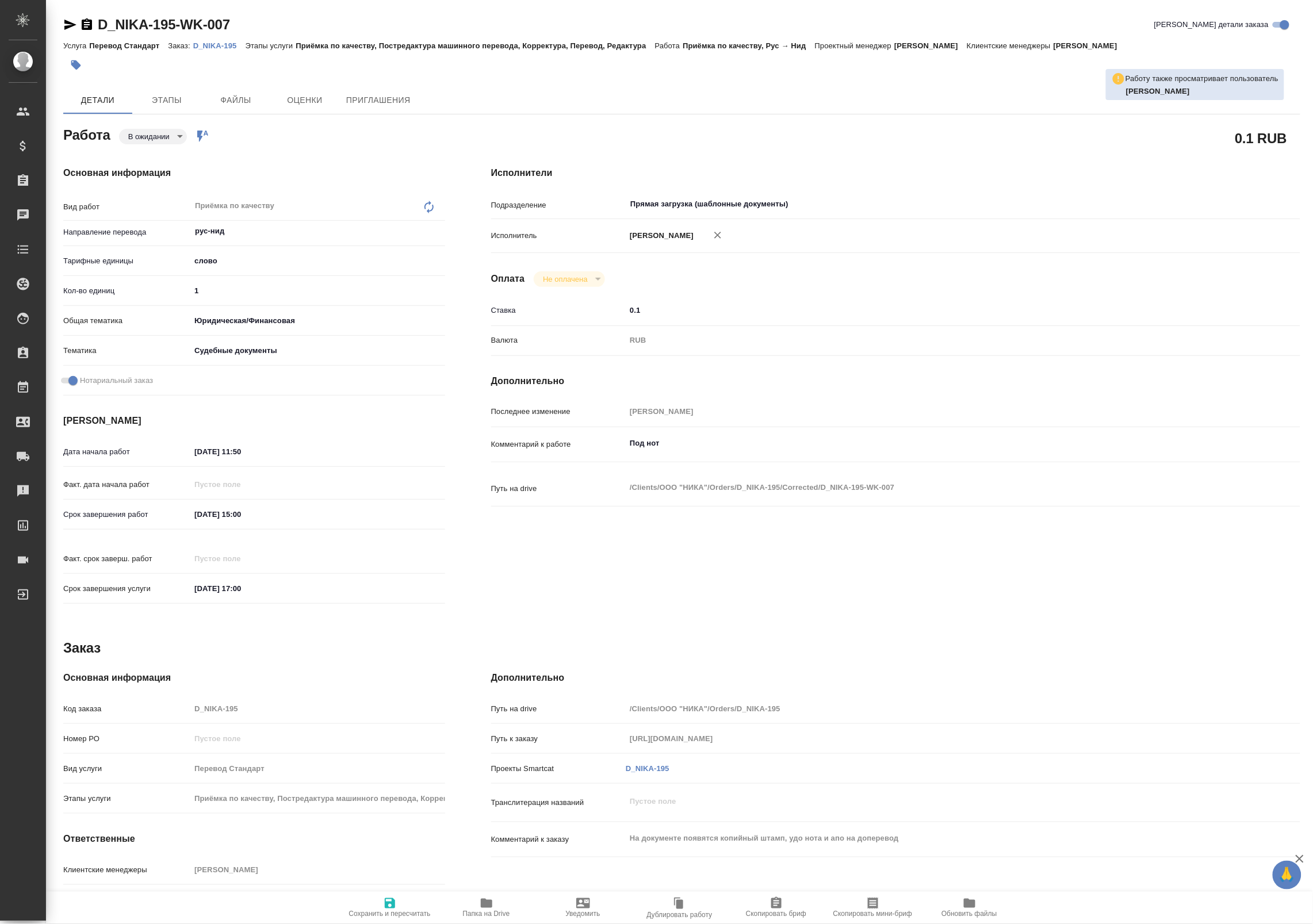
type textarea "x"
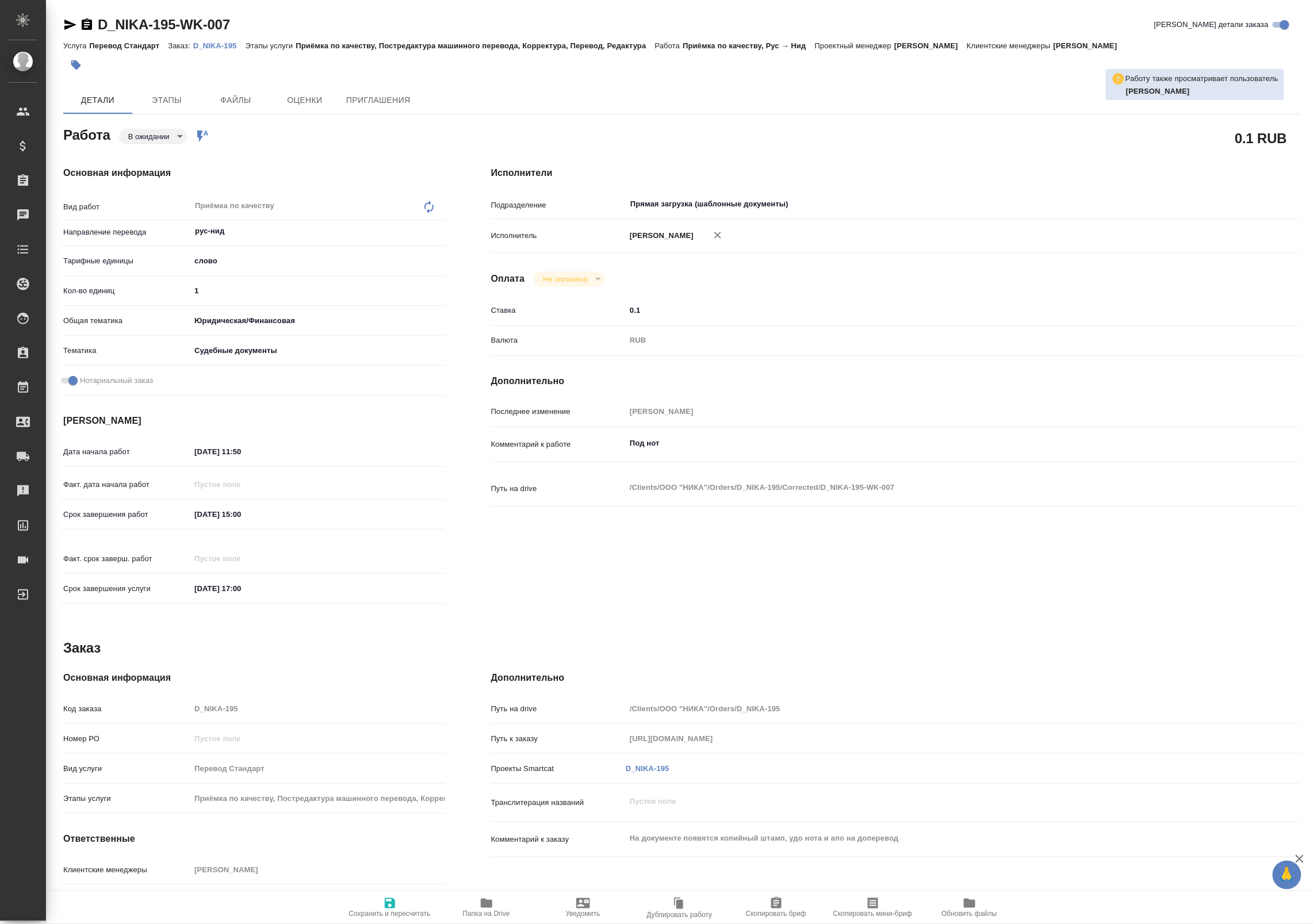
type textarea "x"
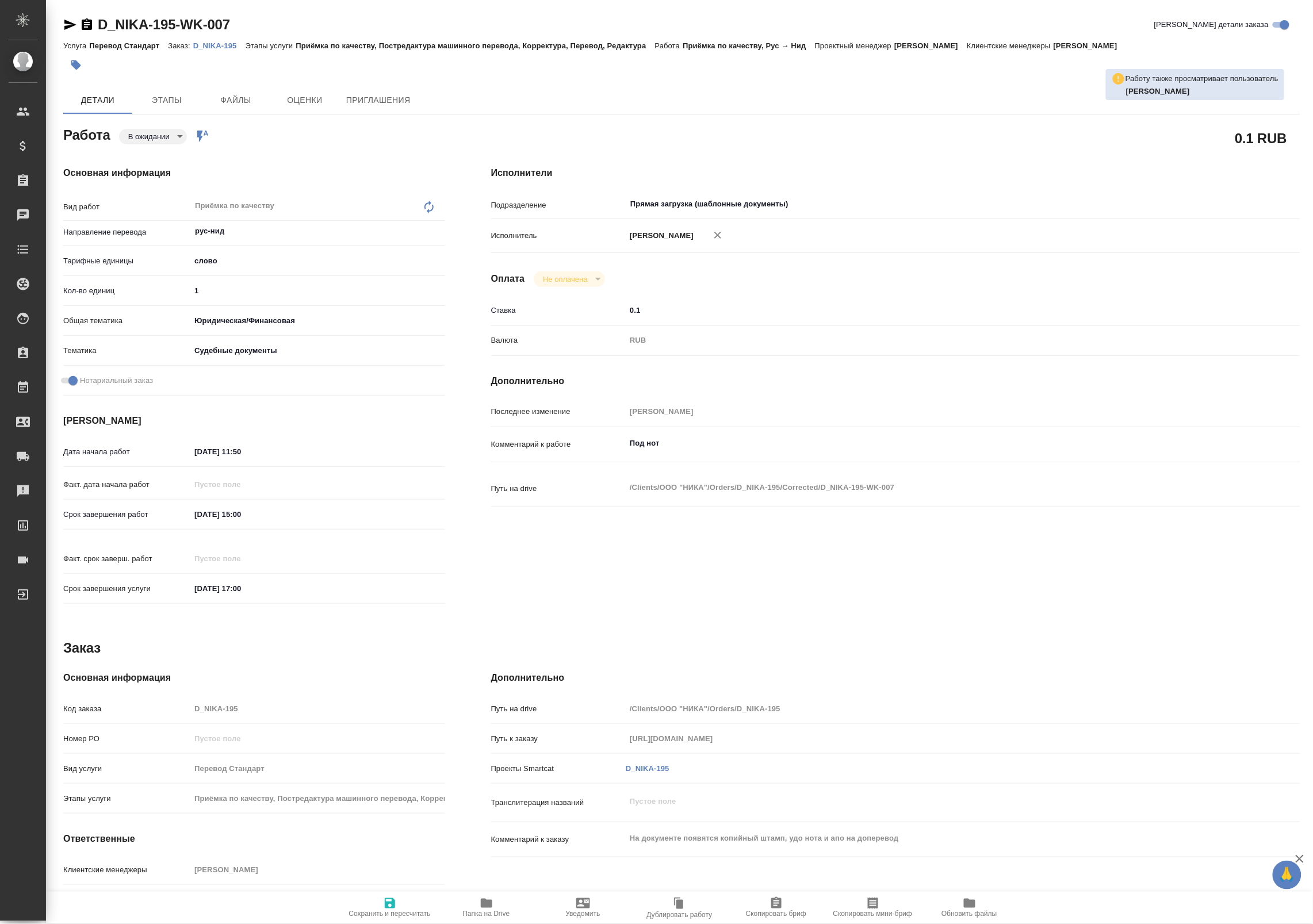
type textarea "x"
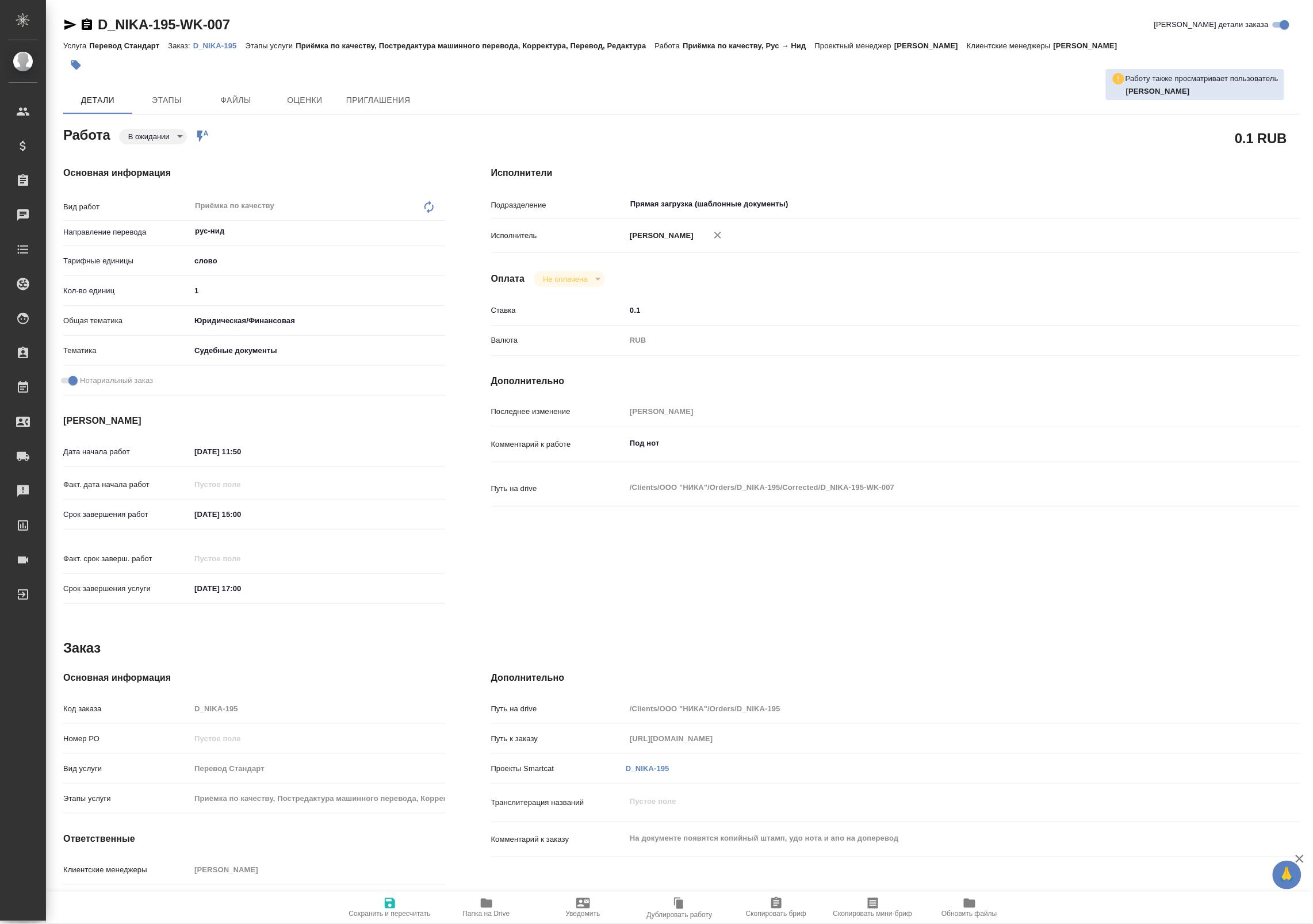
type textarea "x"
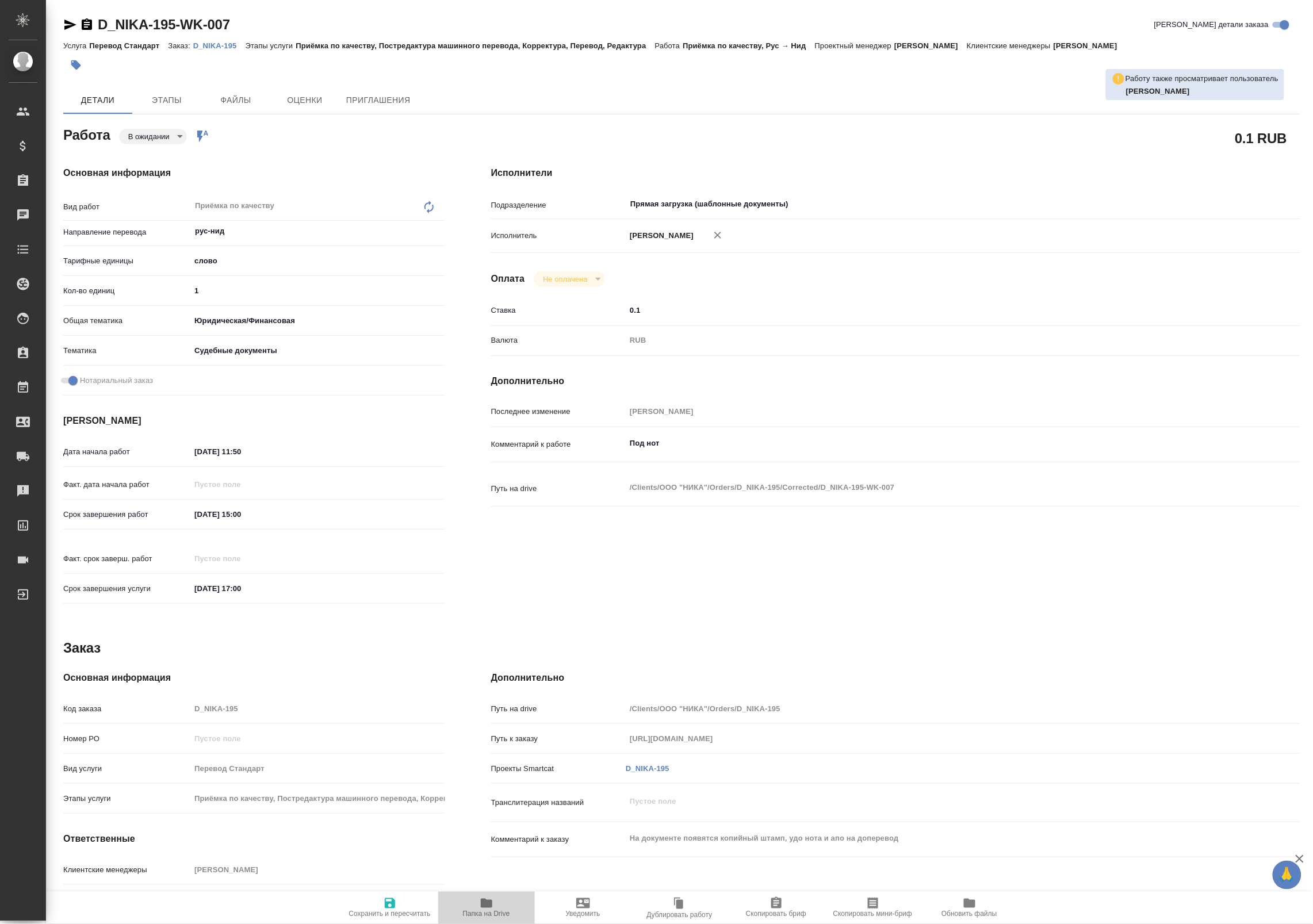
click at [492, 901] on icon "button" at bounding box center [486, 903] width 13 height 13
type textarea "x"
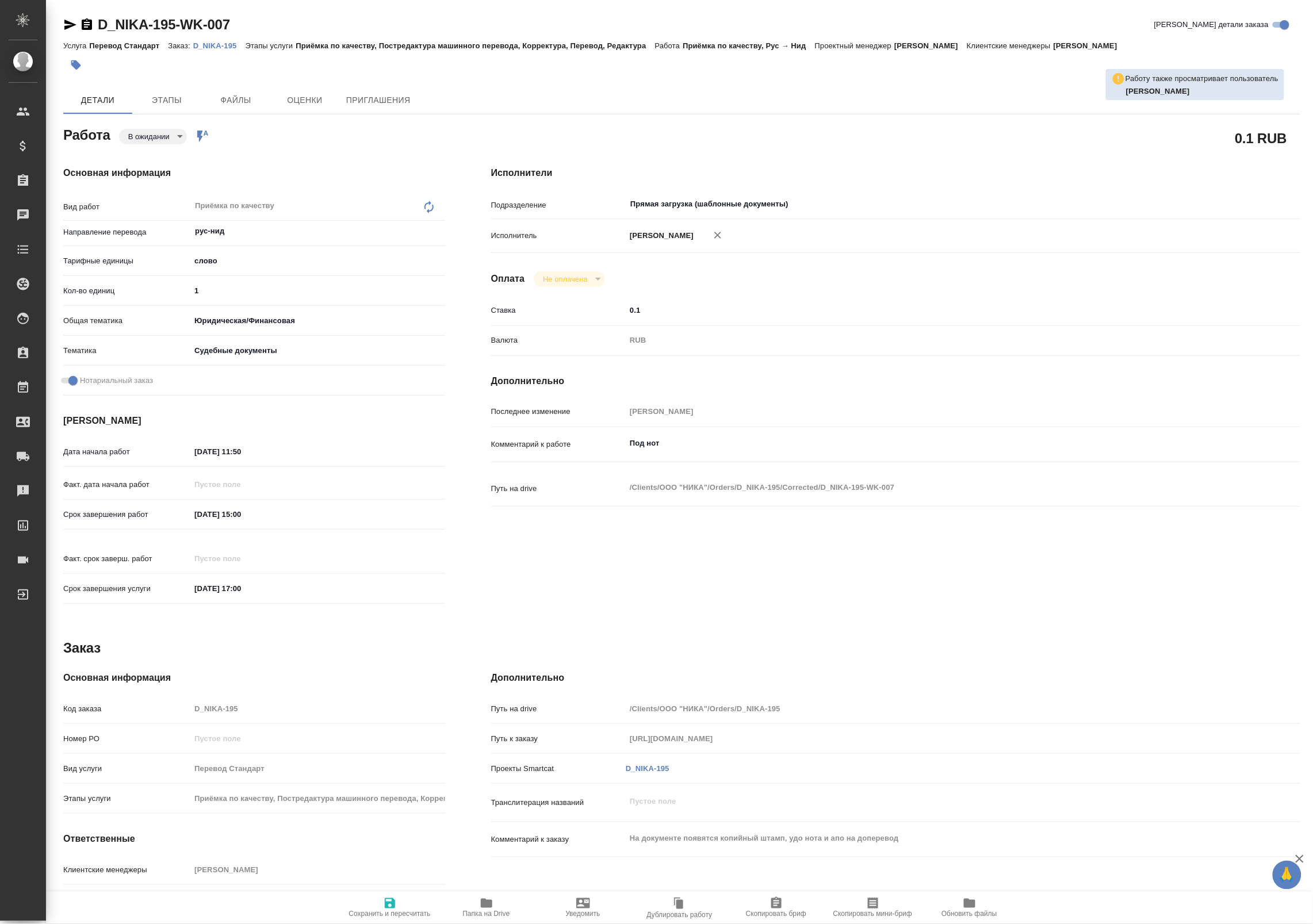
type textarea "x"
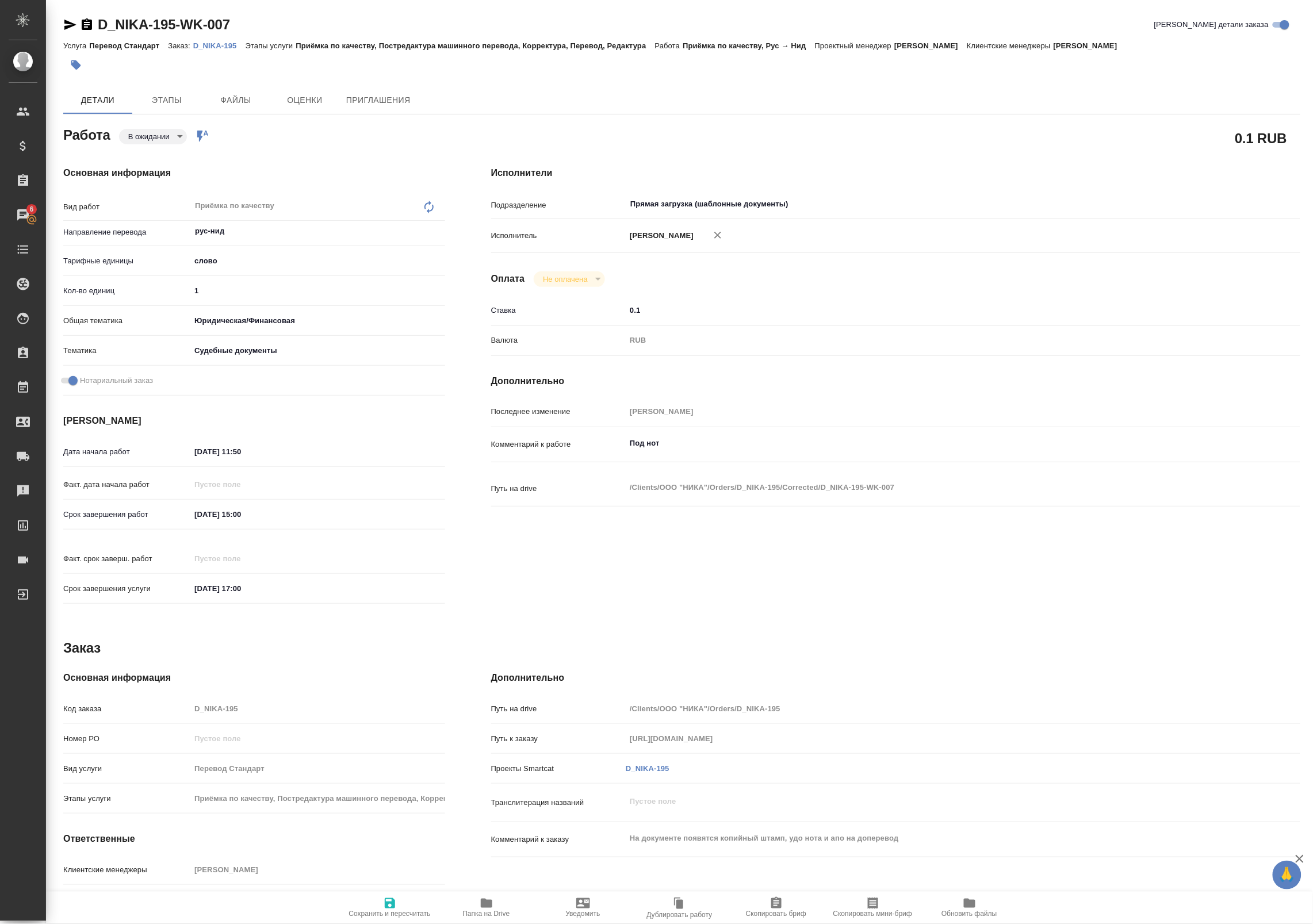
type textarea "x"
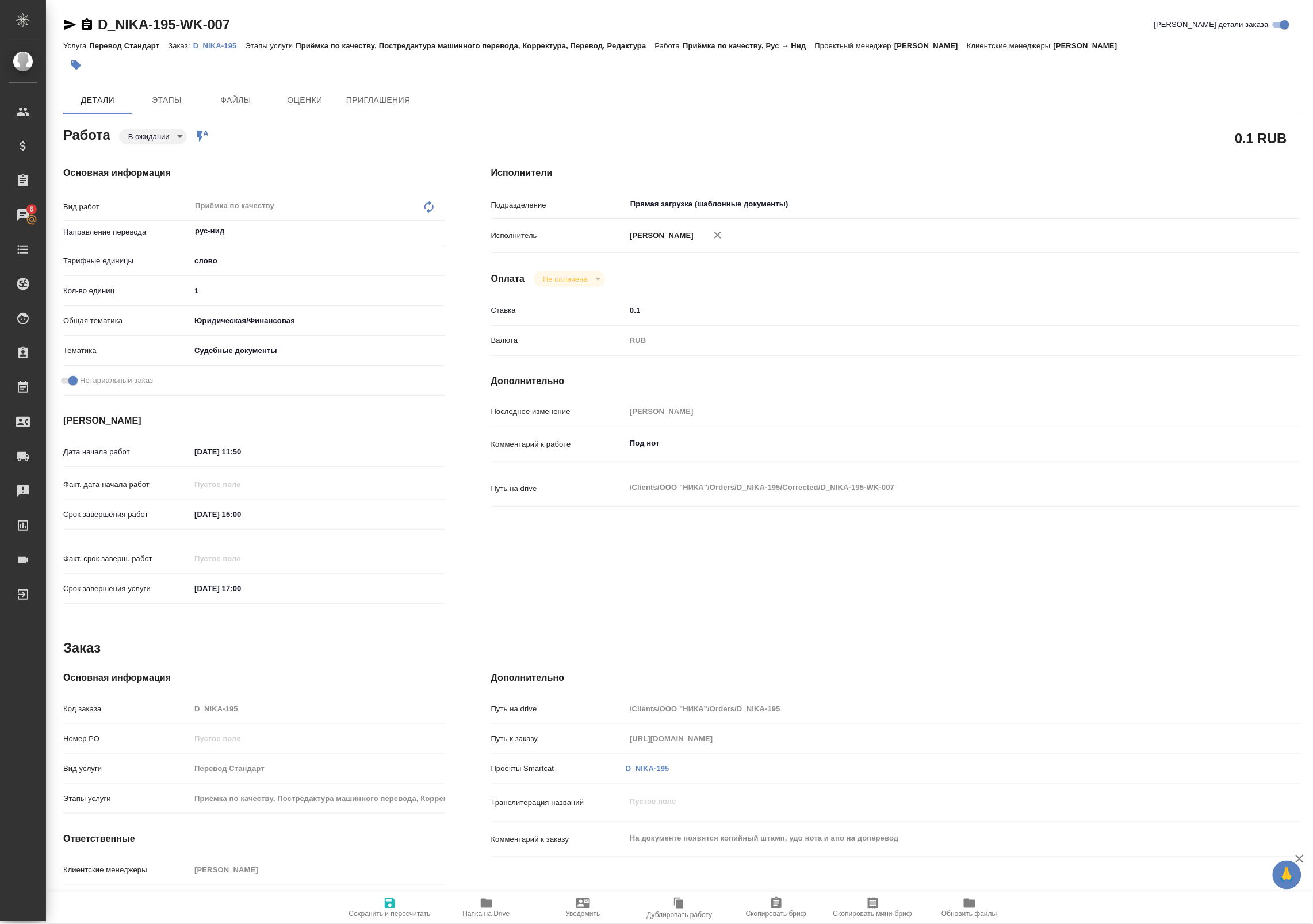
type textarea "x"
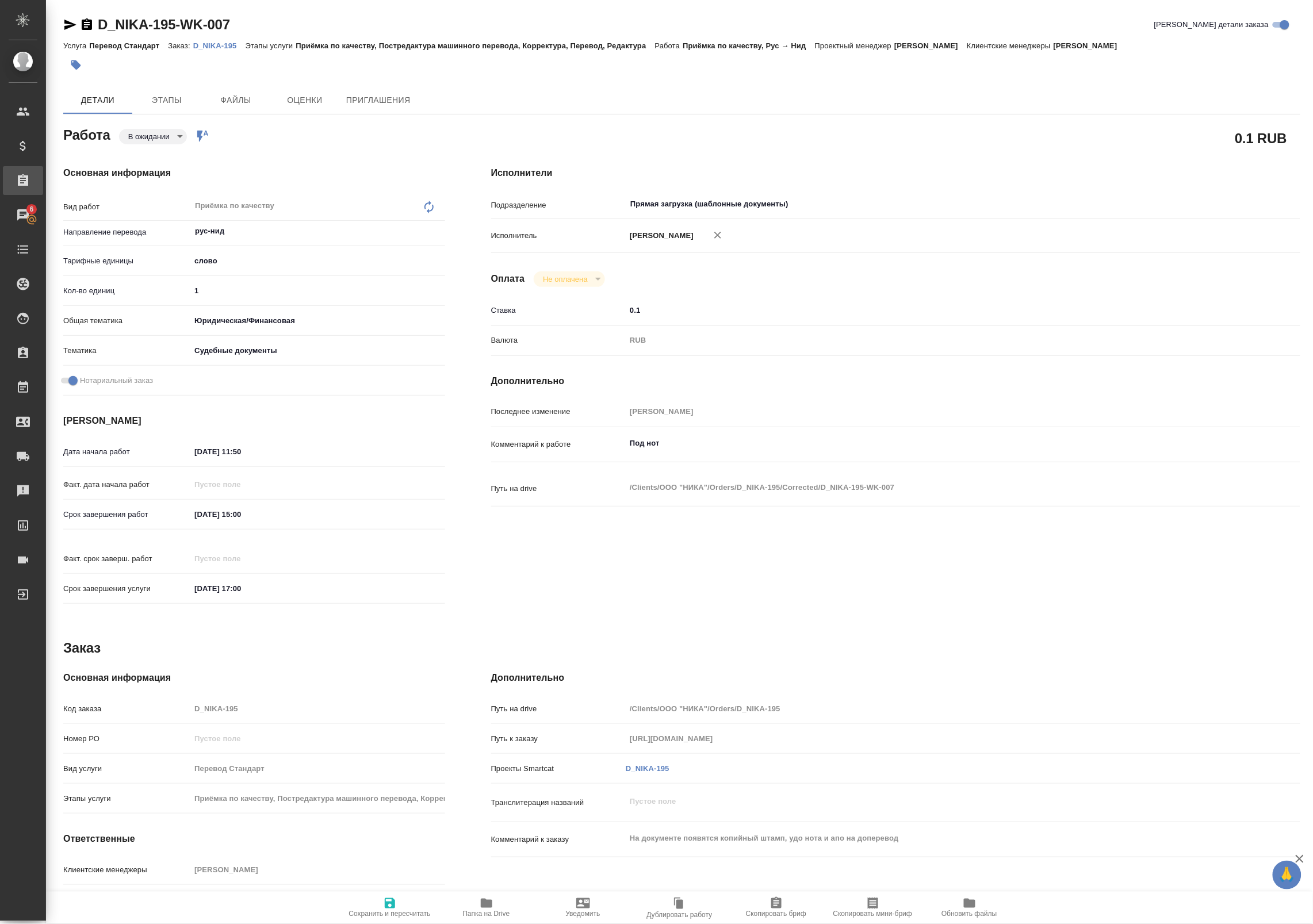
type textarea "x"
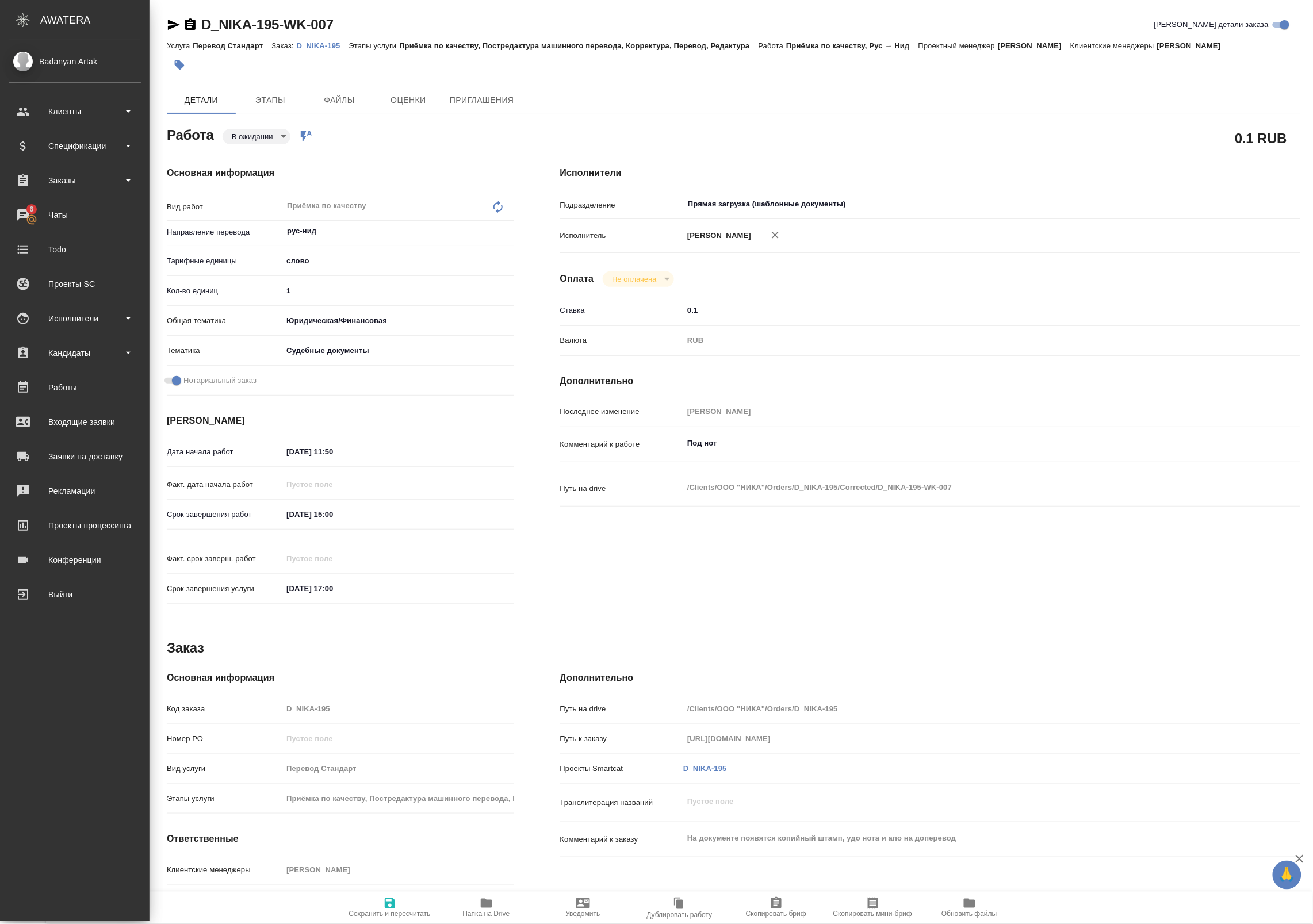
type textarea "x"
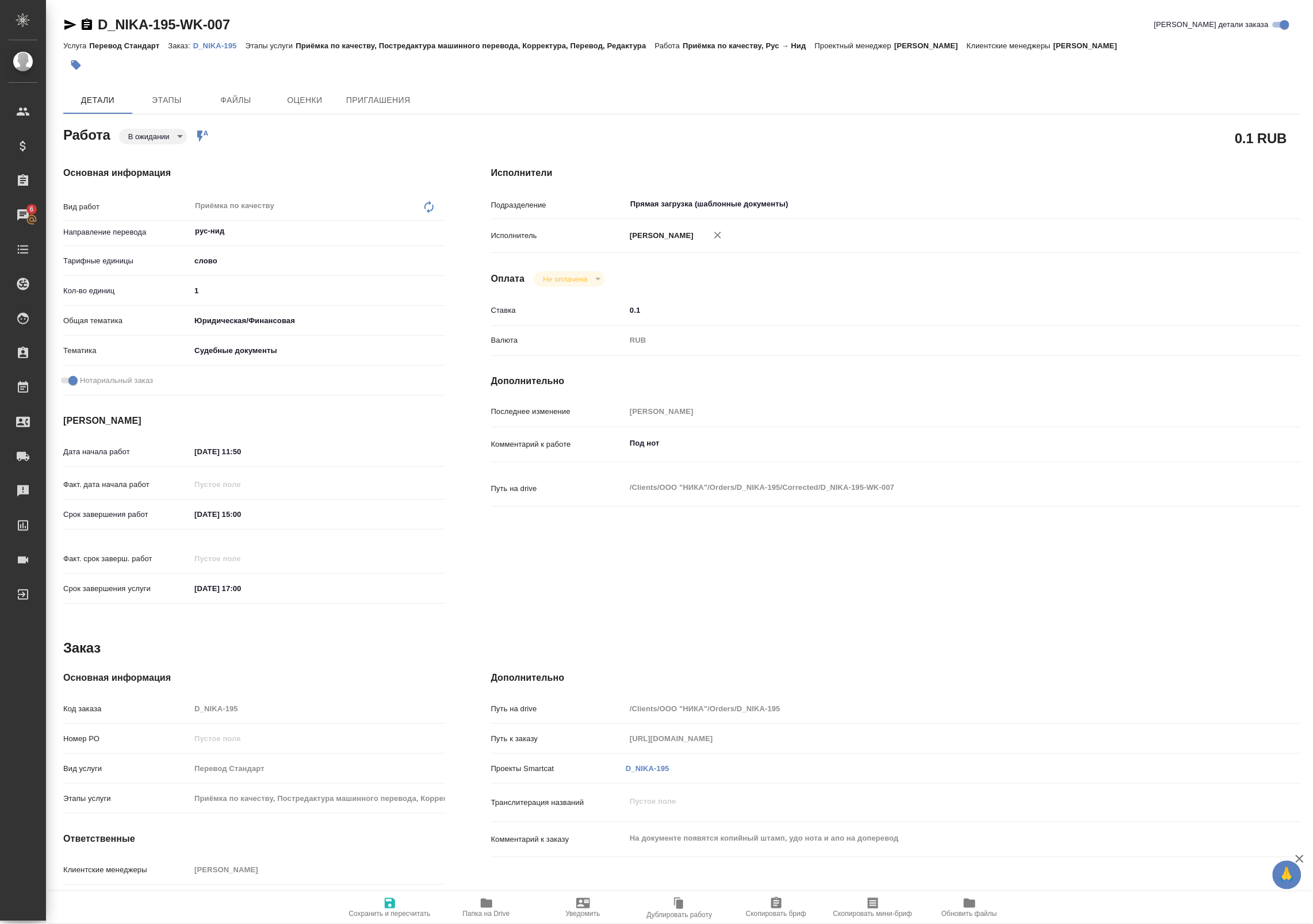
type textarea "x"
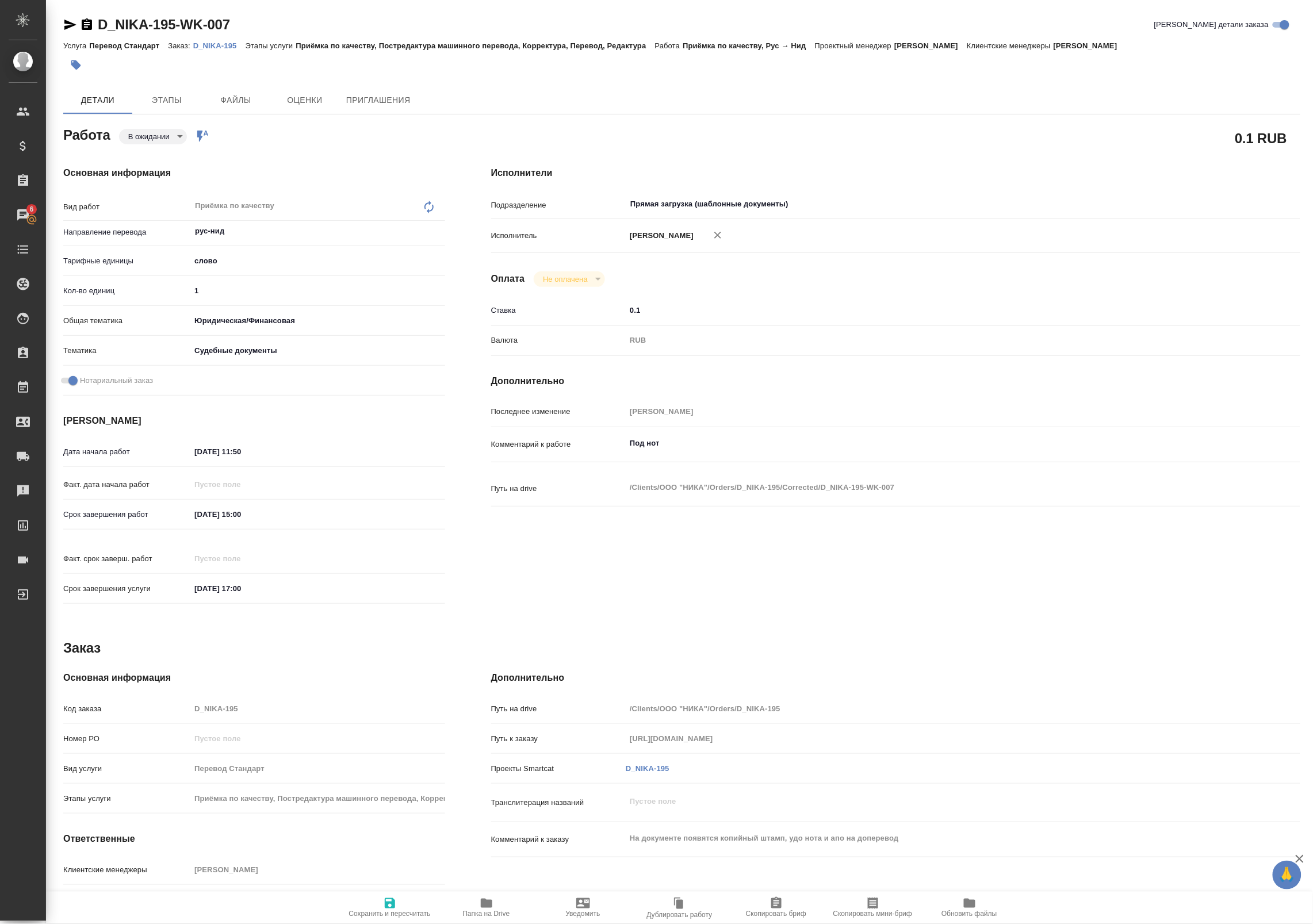
type textarea "x"
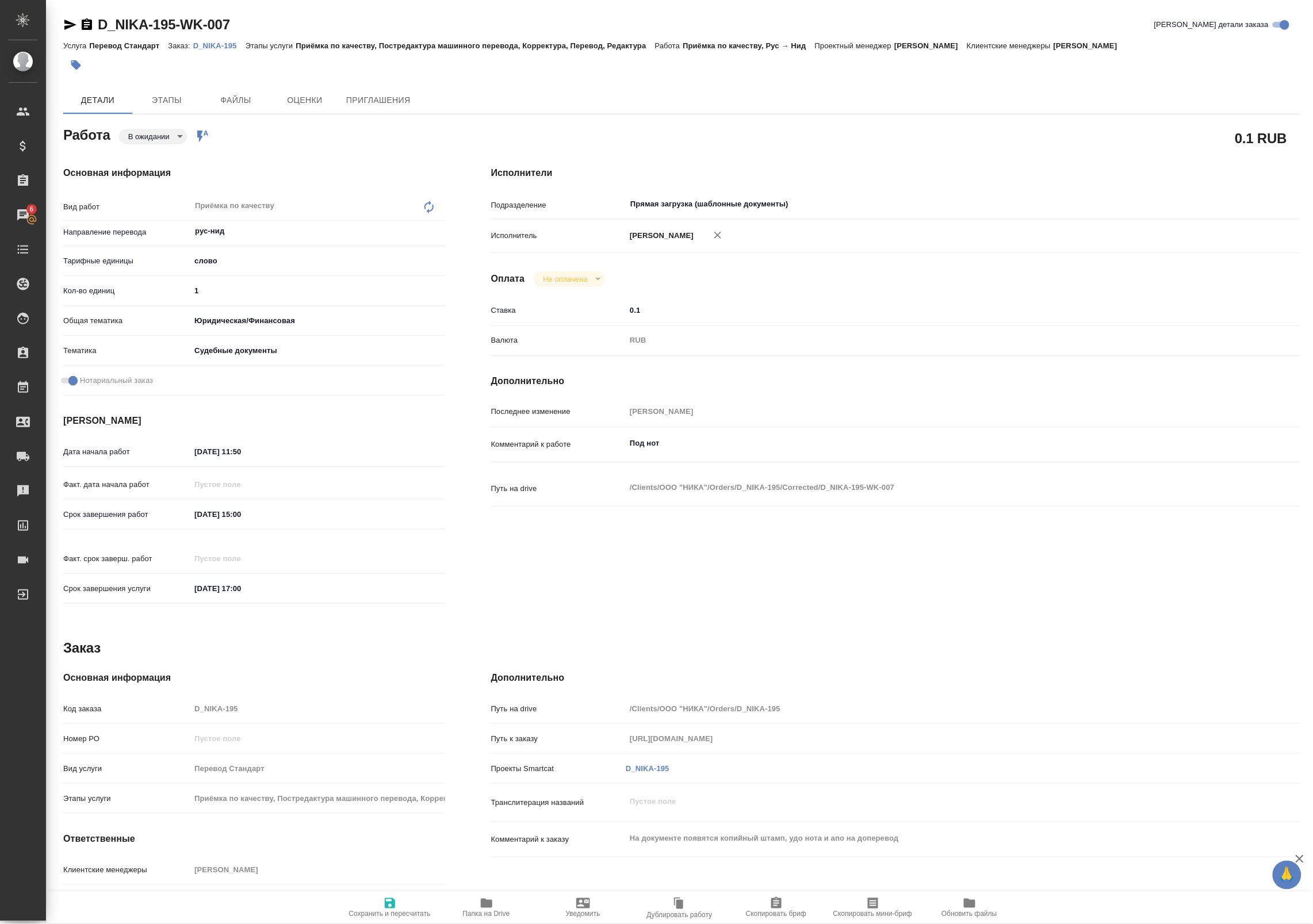
click at [144, 138] on body "🙏 .cls-1 fill:#fff; AWATERA Badanyan Artak Клиенты Спецификации Заказы 6 Чаты T…" at bounding box center [656, 462] width 1313 height 924
click at [125, 170] on li "В работе" at bounding box center [157, 175] width 76 height 20
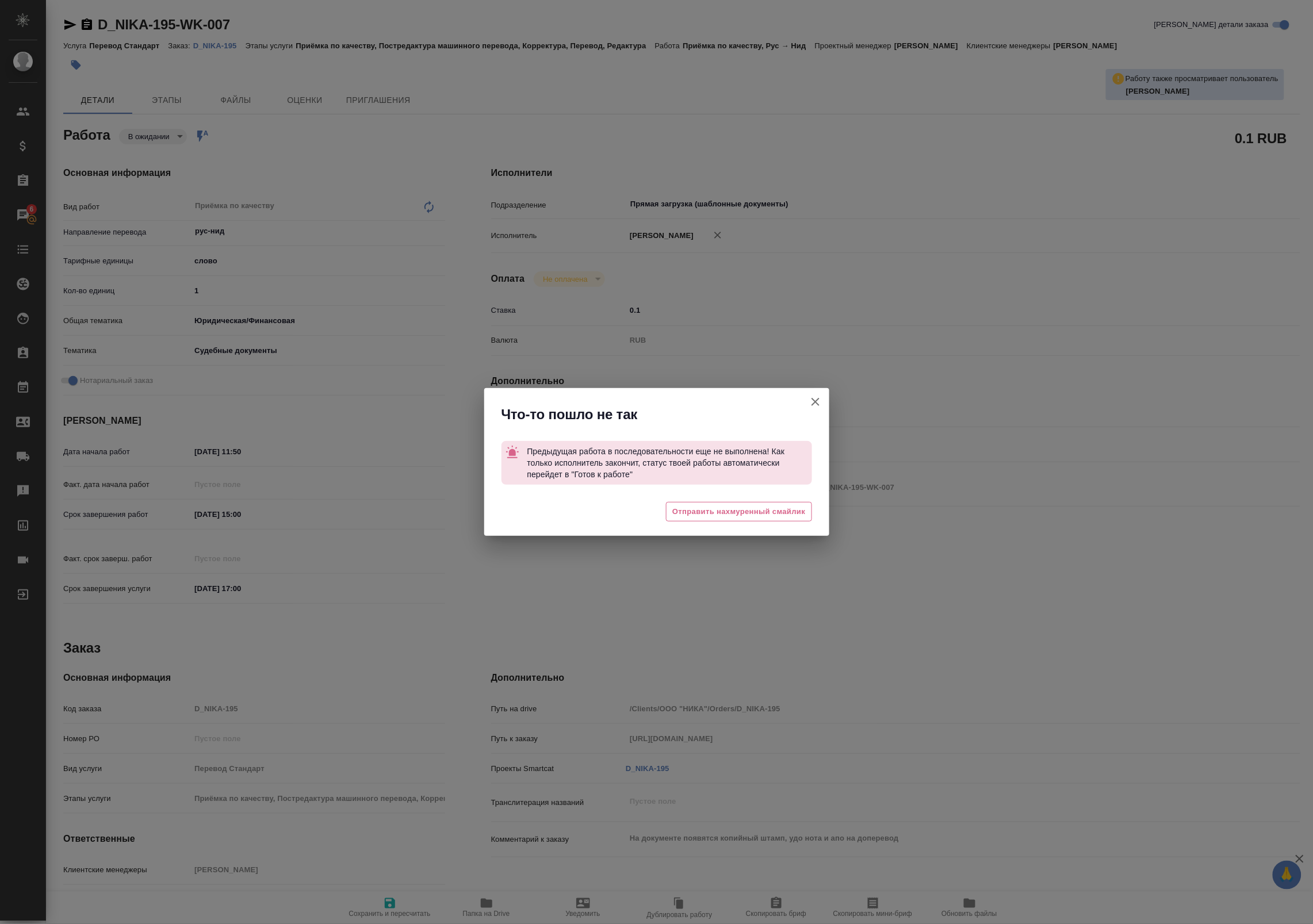
type textarea "x"
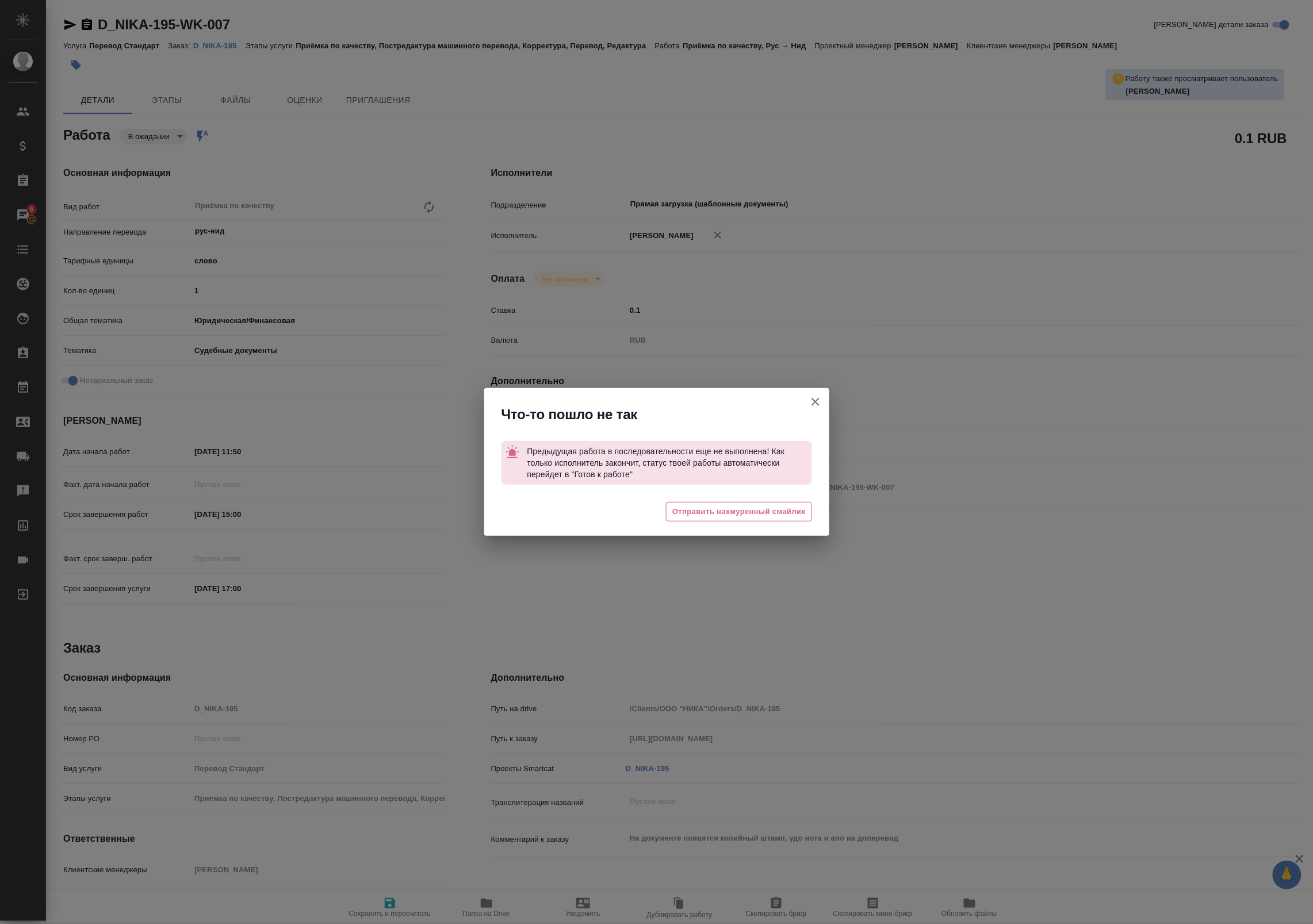
type textarea "x"
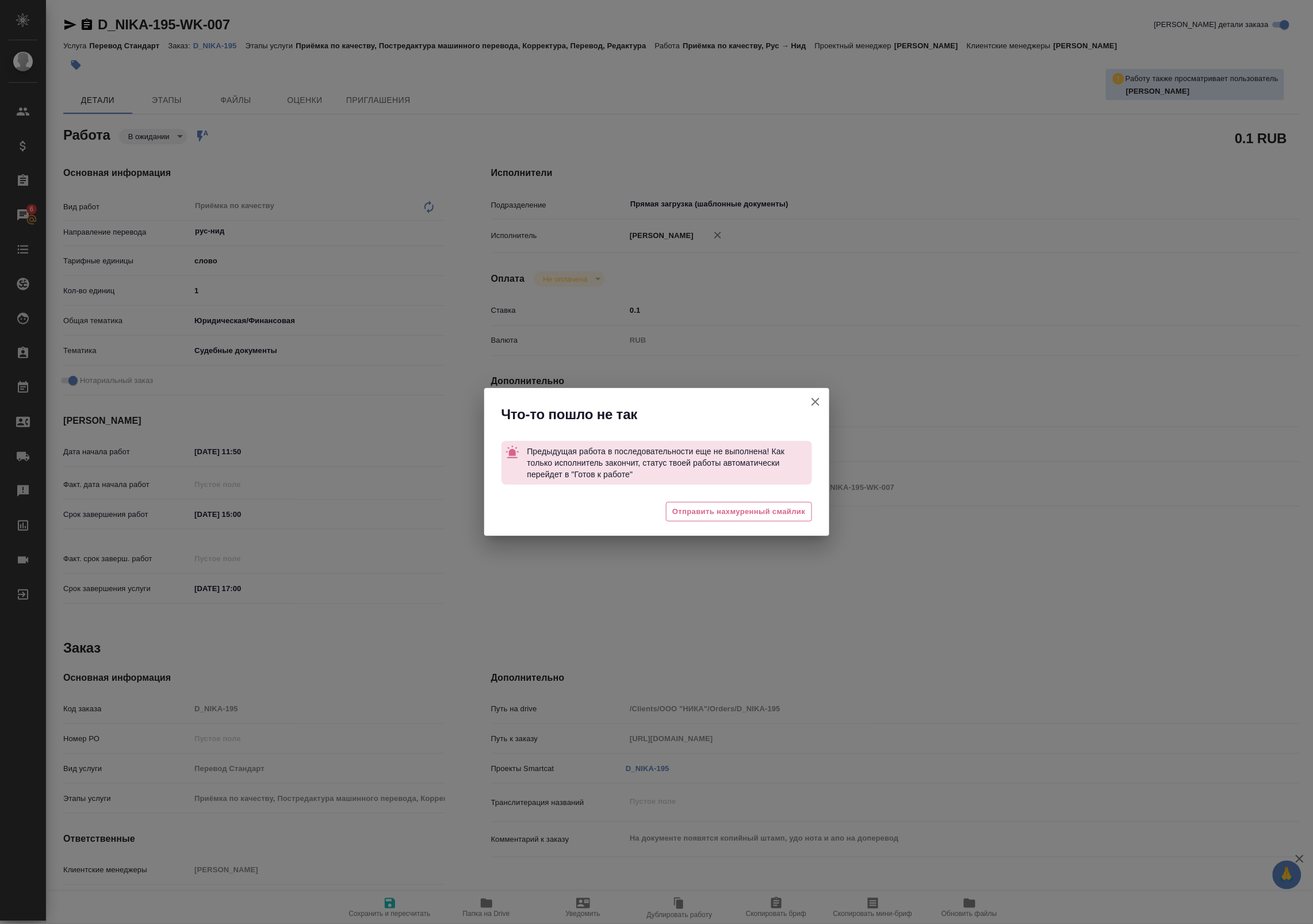
type textarea "x"
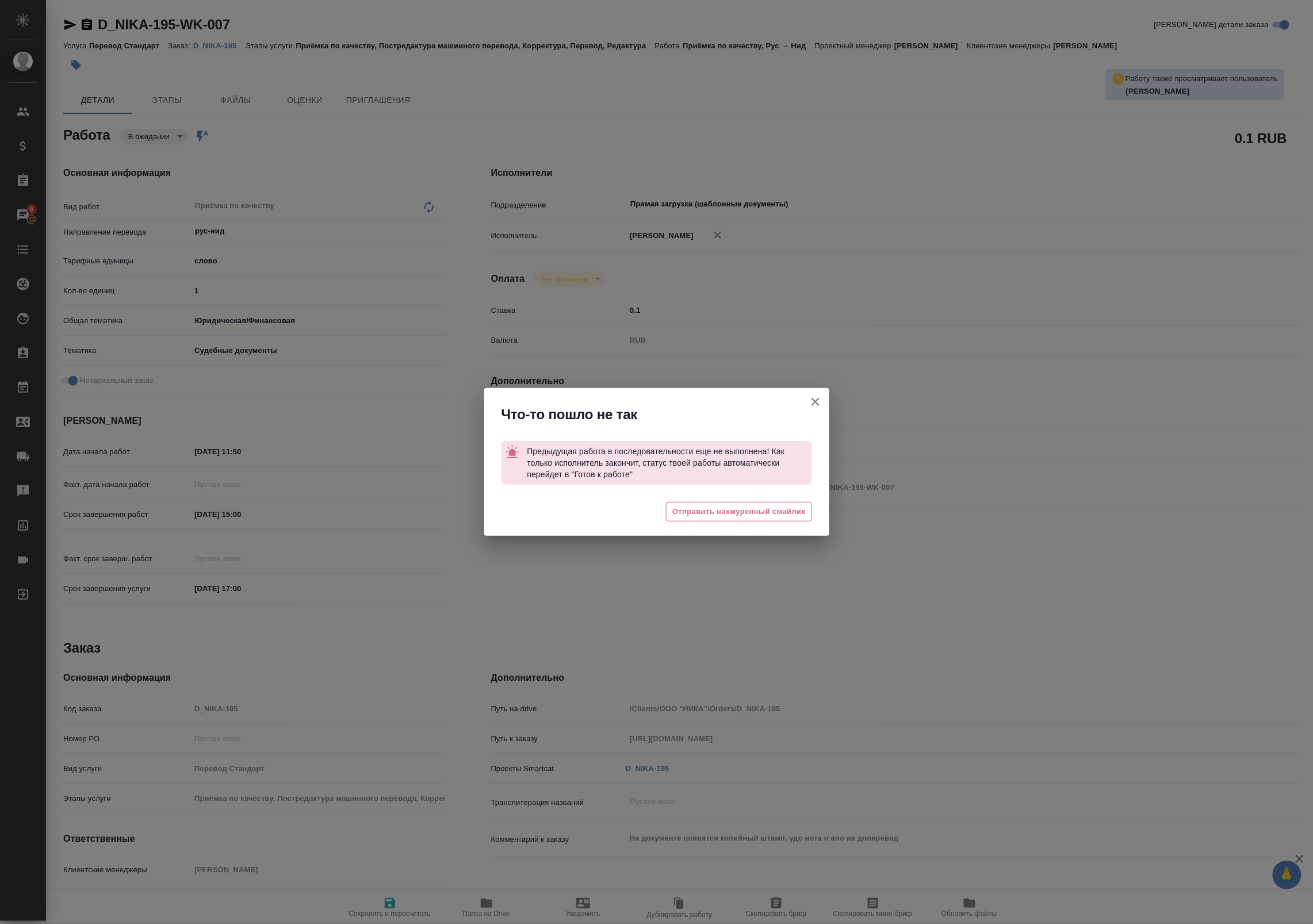
click at [817, 398] on icon "button" at bounding box center [815, 401] width 13 height 13
type textarea "x"
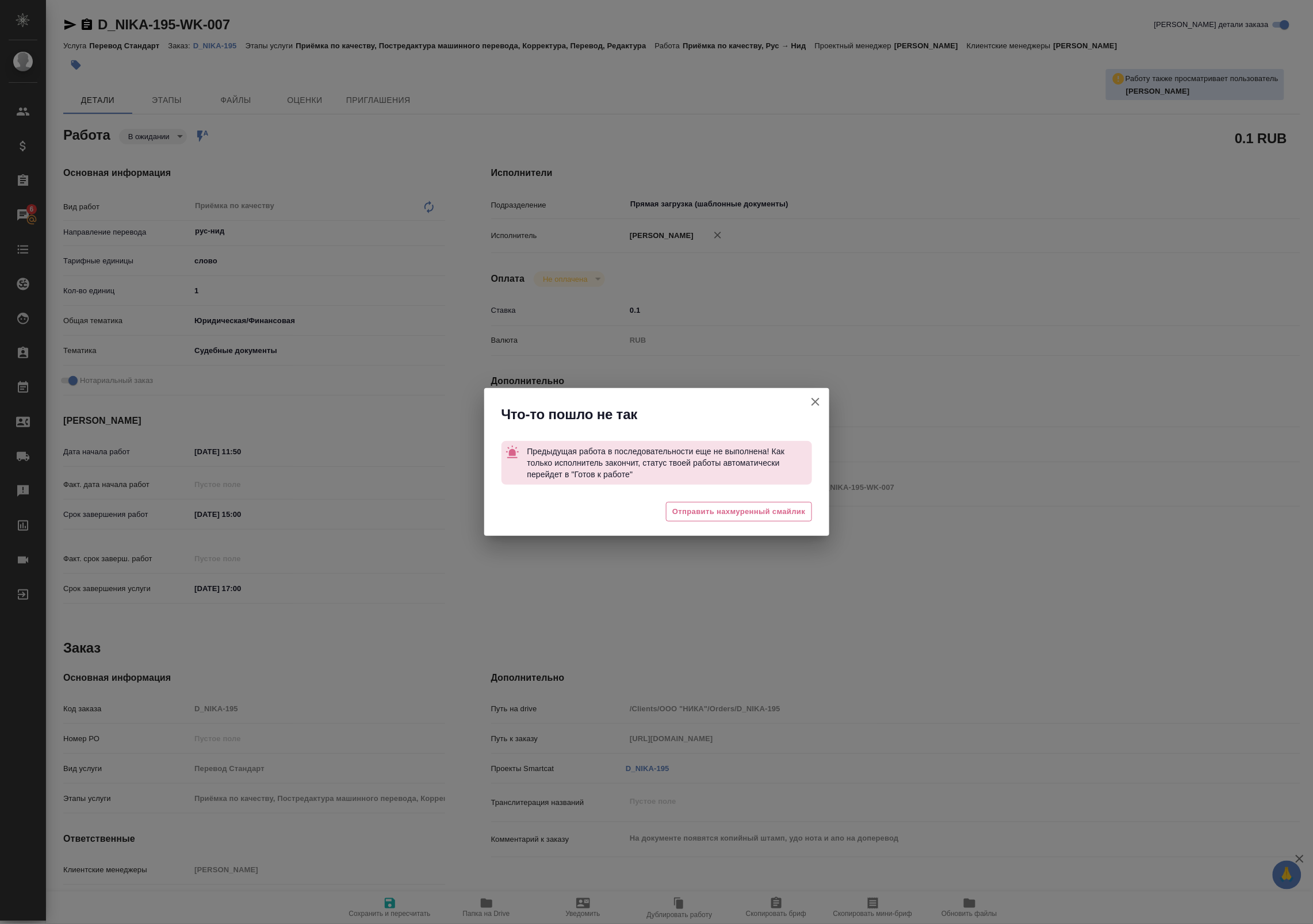
type textarea "x"
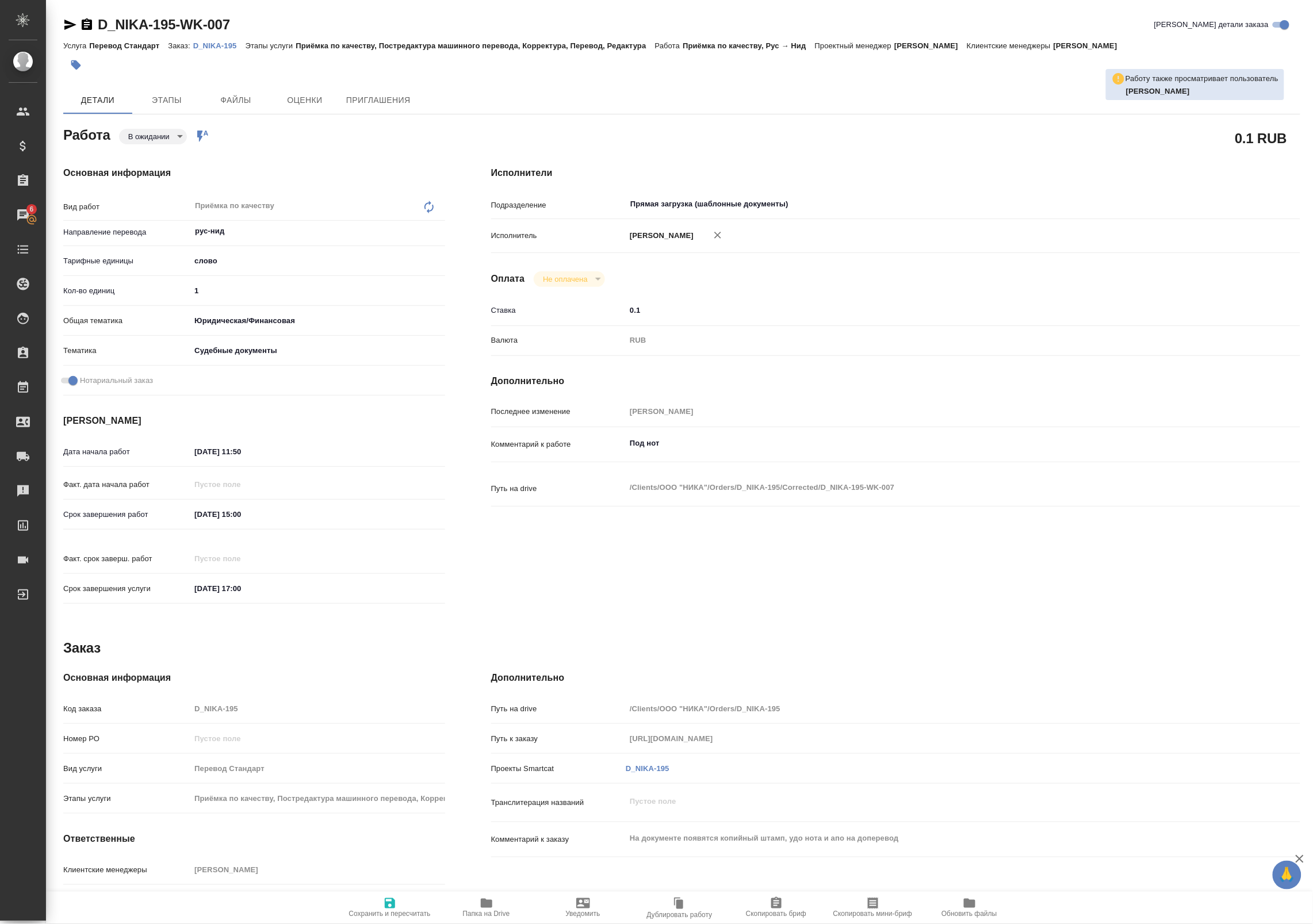
type textarea "x"
